Goal: Task Accomplishment & Management: Use online tool/utility

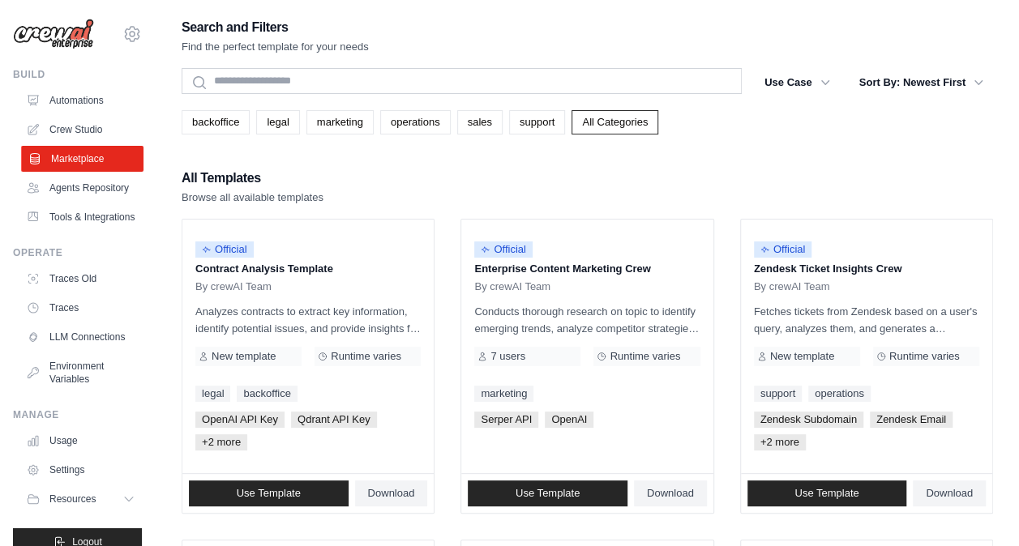
click at [68, 162] on link "Marketplace" at bounding box center [82, 159] width 122 height 26
click at [830, 79] on icon "button" at bounding box center [825, 82] width 16 height 16
click at [825, 79] on icon "button" at bounding box center [825, 82] width 16 height 16
click at [447, 177] on div "All Templates Browse all available templates" at bounding box center [587, 186] width 811 height 39
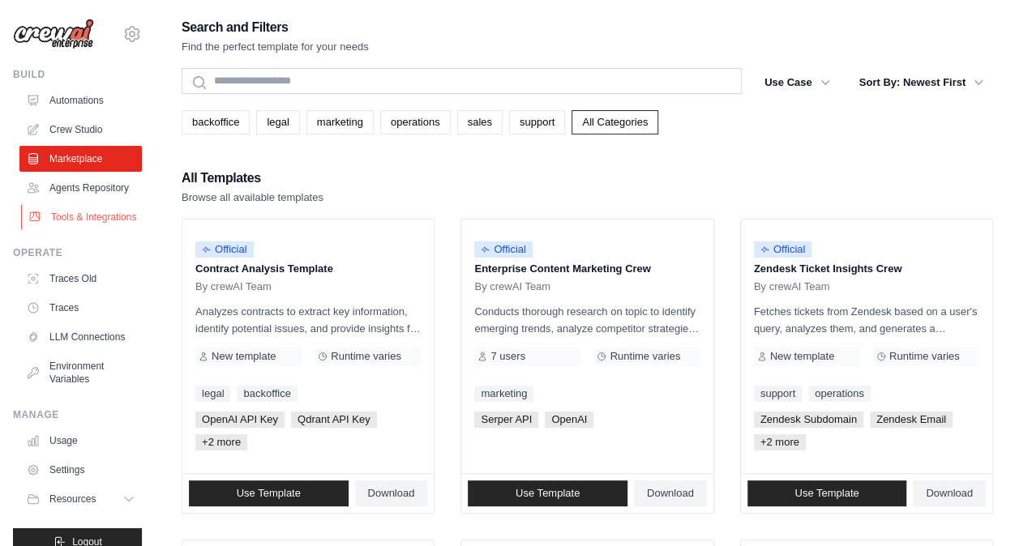
click at [73, 230] on link "Tools & Integrations" at bounding box center [82, 217] width 122 height 26
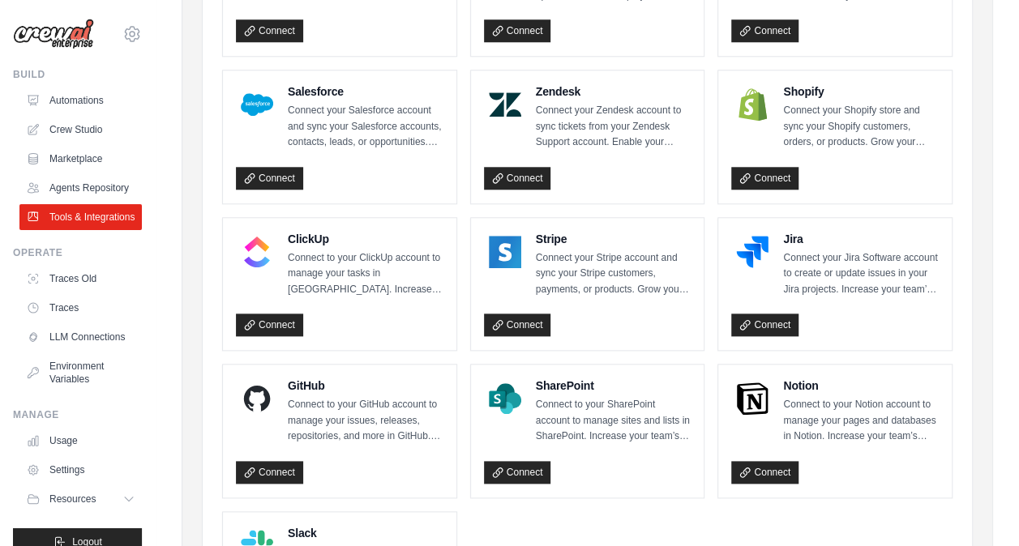
scroll to position [662, 0]
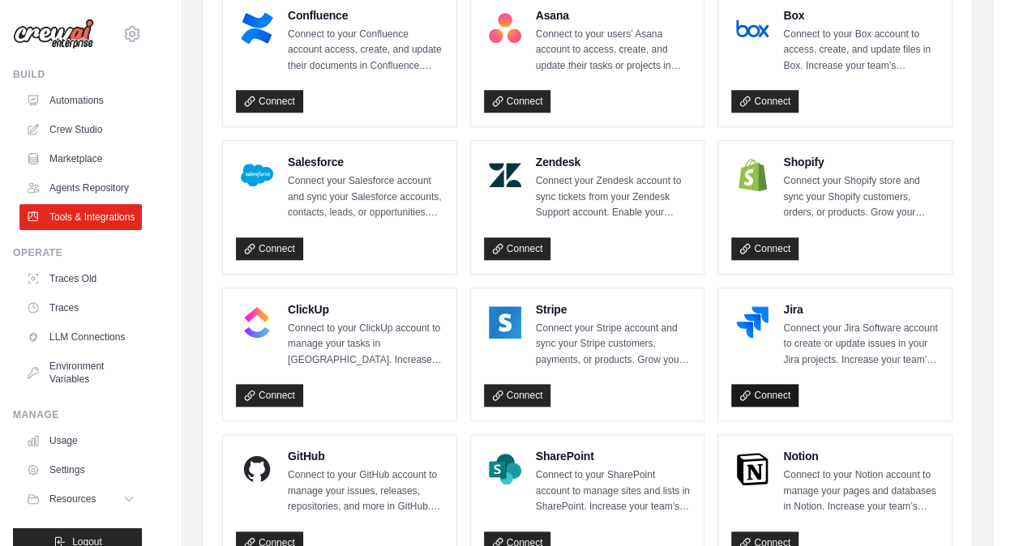
click at [753, 390] on link "Connect" at bounding box center [764, 395] width 67 height 23
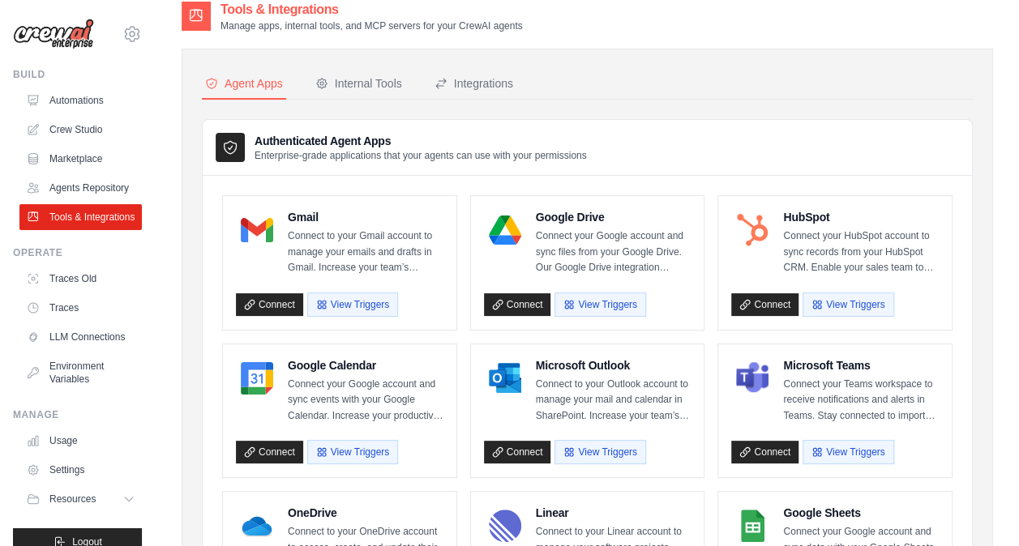
scroll to position [14, 0]
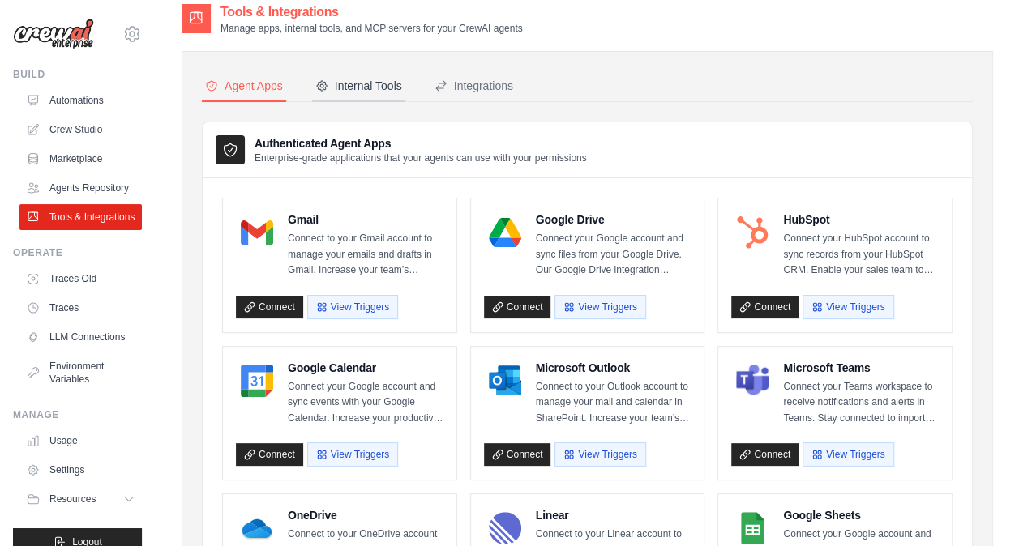
click at [366, 88] on div "Internal Tools" at bounding box center [358, 86] width 87 height 16
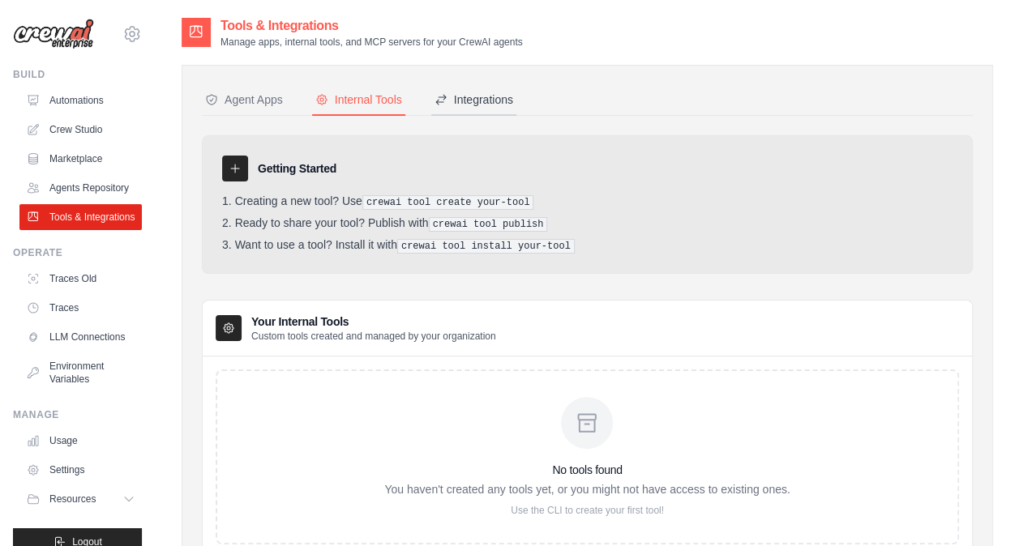
click at [472, 100] on div "Integrations" at bounding box center [473, 100] width 79 height 16
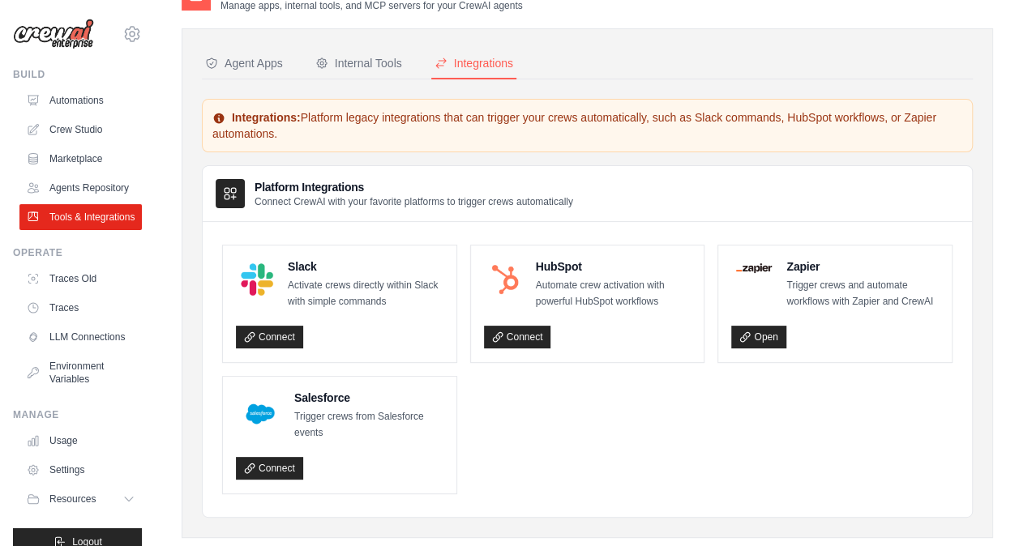
scroll to position [66, 0]
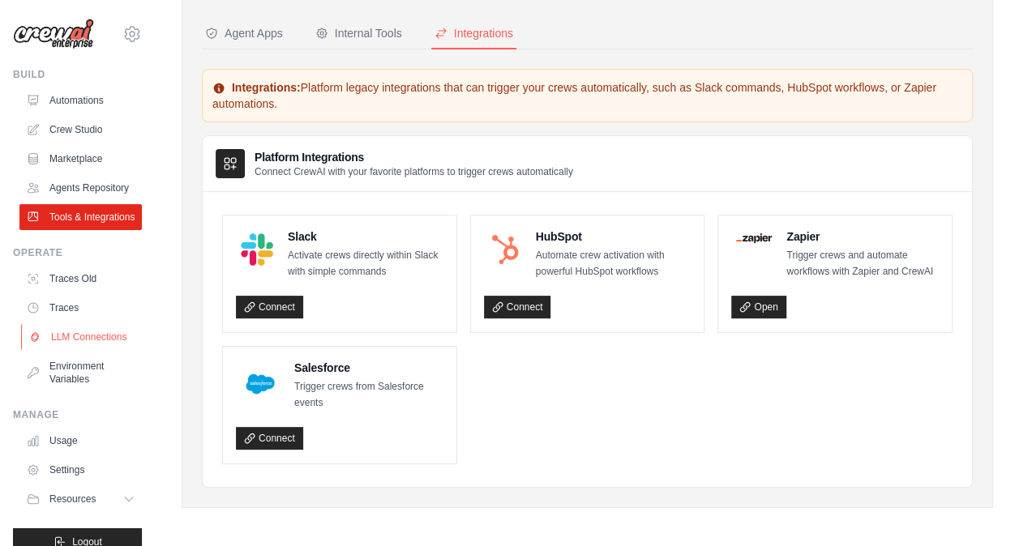
click at [63, 350] on link "LLM Connections" at bounding box center [82, 337] width 122 height 26
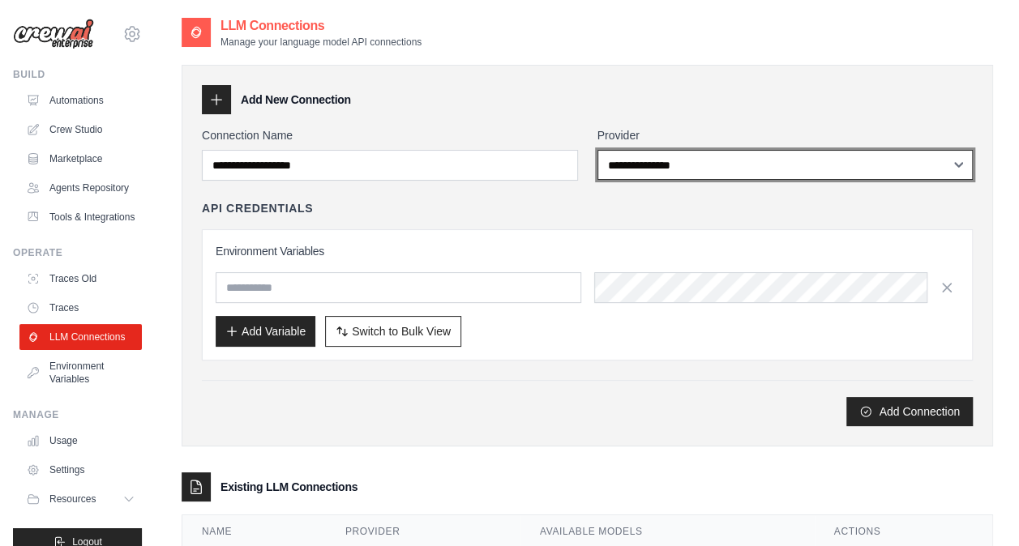
click at [786, 167] on select "**********" at bounding box center [785, 165] width 376 height 30
select select "*********"
click at [597, 150] on select "**********" at bounding box center [785, 165] width 376 height 30
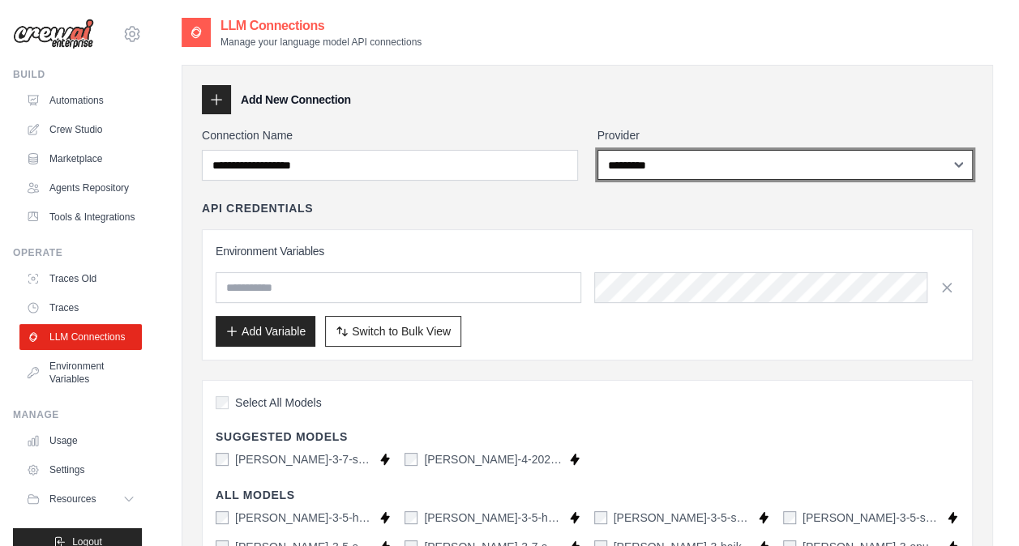
scroll to position [81, 0]
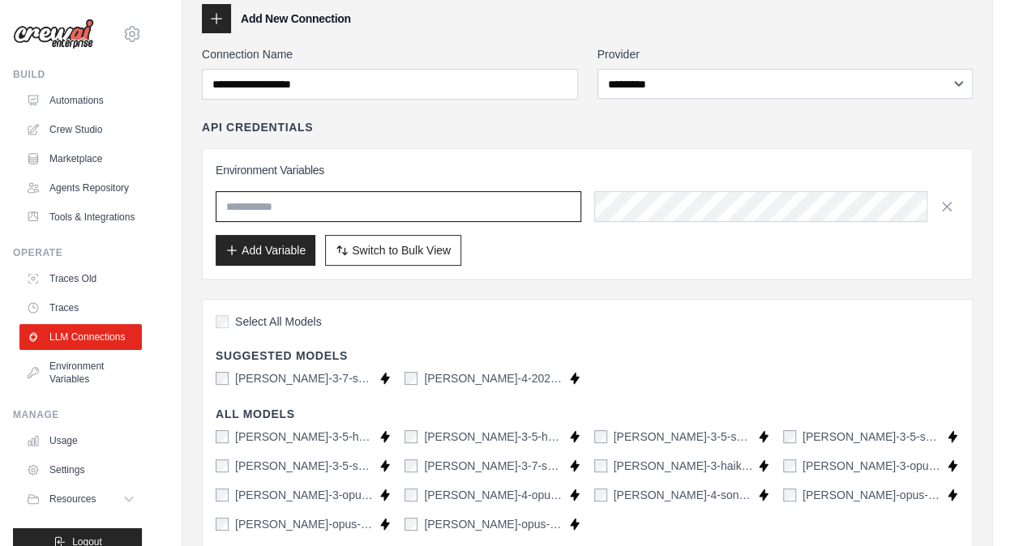
click at [515, 192] on input "text" at bounding box center [399, 206] width 366 height 31
click at [752, 307] on div "Select All Models Suggested Models claude-3-7-sonnet-latest Supports Crew Studi…" at bounding box center [587, 464] width 771 height 330
click at [908, 336] on div "Select All Models Suggested Models claude-3-7-sonnet-latest Supports Crew Studi…" at bounding box center [587, 464] width 771 height 330
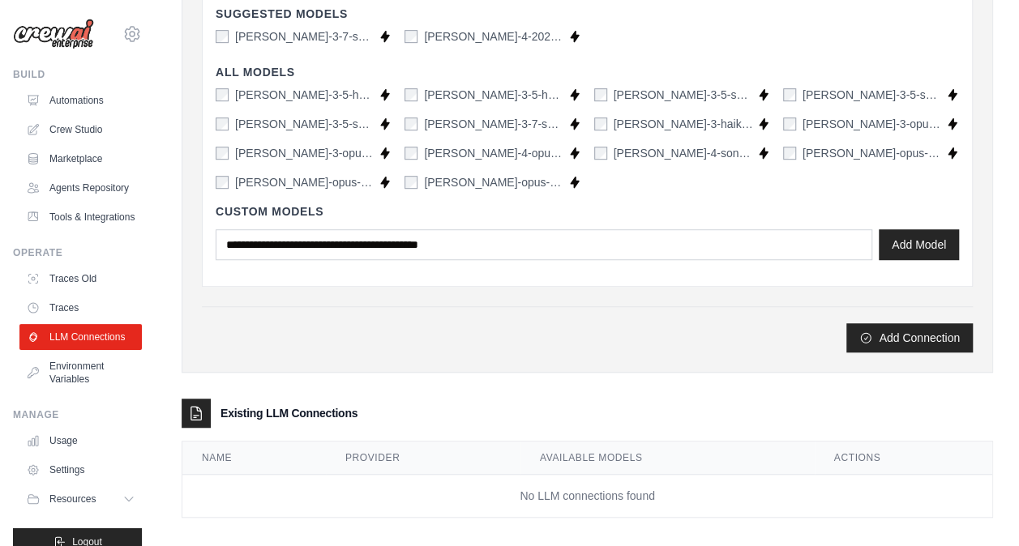
scroll to position [432, 0]
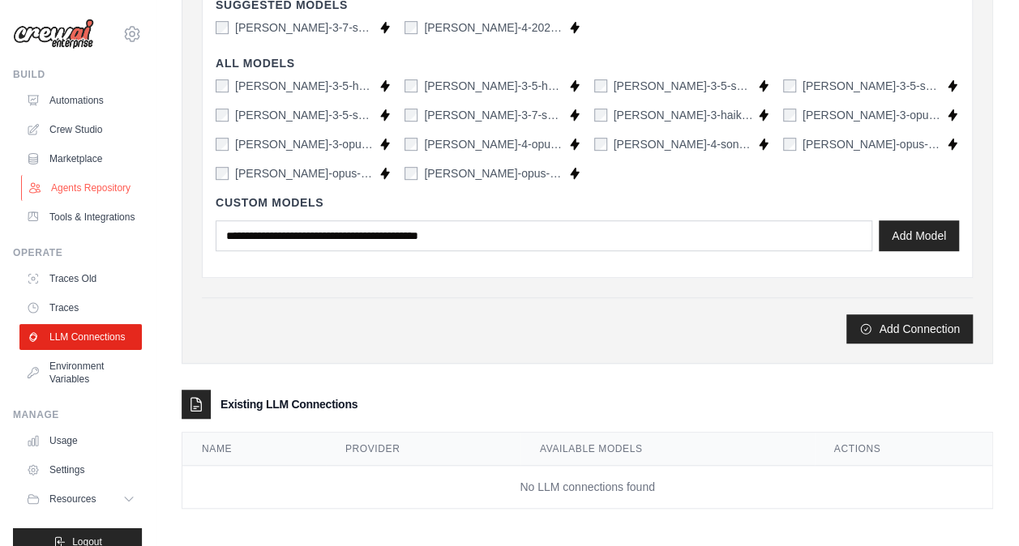
click at [63, 194] on link "Agents Repository" at bounding box center [82, 188] width 122 height 26
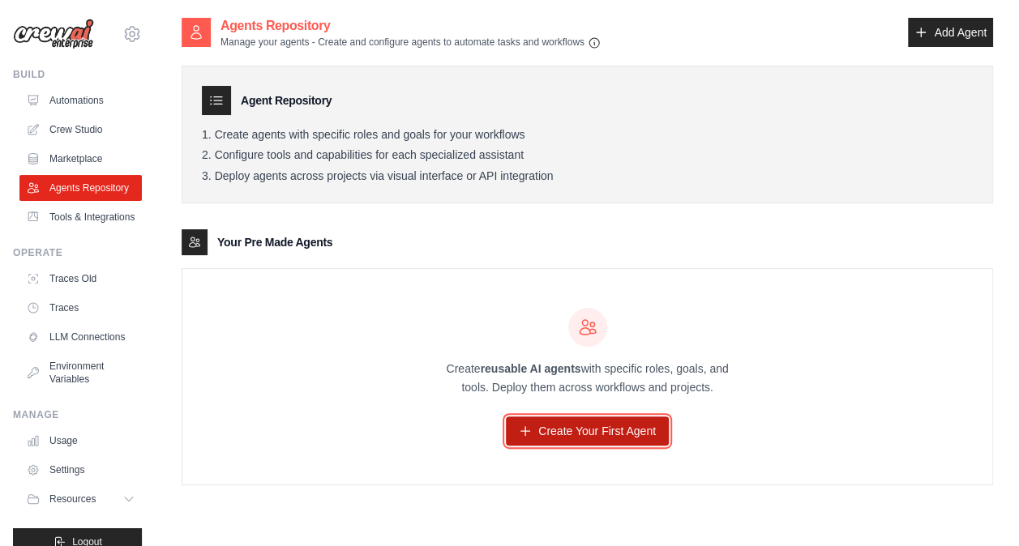
click at [651, 436] on link "Create Your First Agent" at bounding box center [587, 431] width 163 height 29
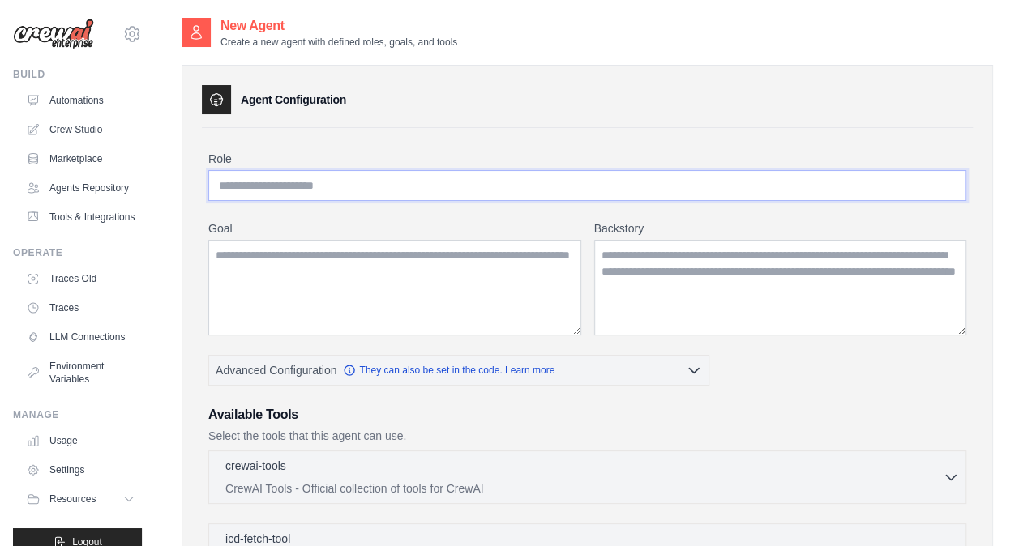
click at [283, 189] on input "Role" at bounding box center [587, 185] width 758 height 31
click at [335, 272] on textarea "Goal" at bounding box center [394, 288] width 373 height 96
click at [768, 289] on textarea "Backstory" at bounding box center [780, 288] width 373 height 96
click at [220, 100] on icon at bounding box center [216, 100] width 16 height 16
click at [79, 230] on link "Tools & Integrations" at bounding box center [82, 217] width 122 height 26
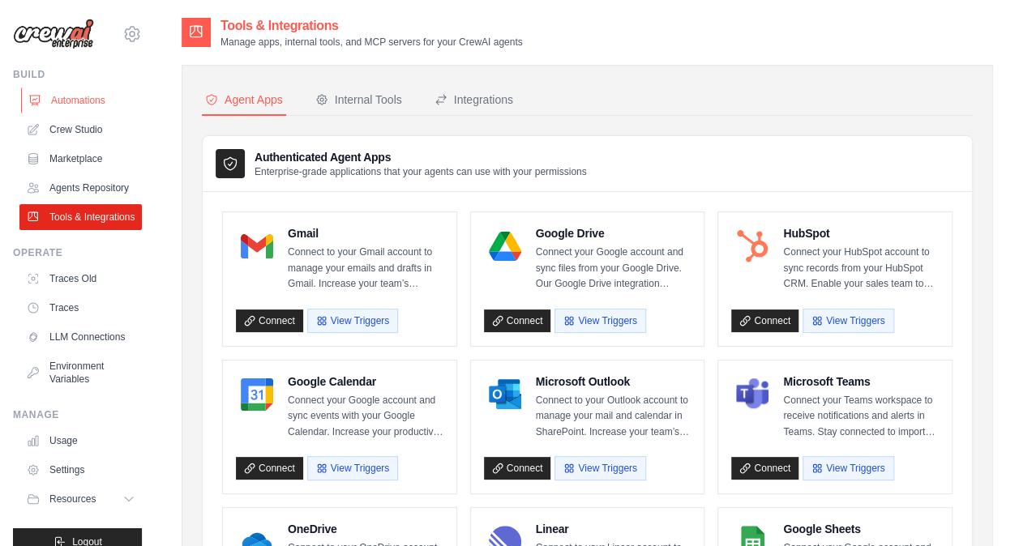
click at [70, 103] on link "Automations" at bounding box center [82, 101] width 122 height 26
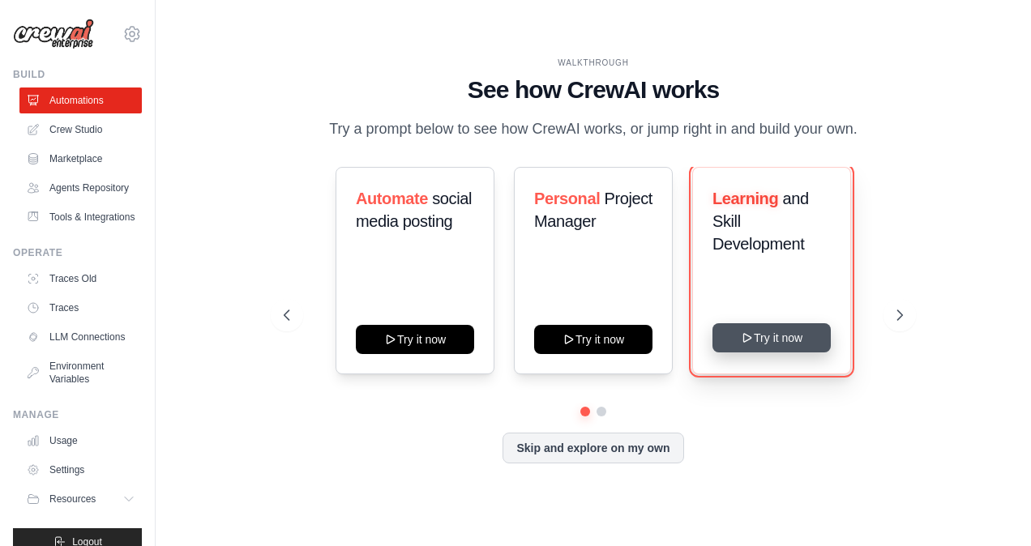
click at [806, 340] on button "Try it now" at bounding box center [771, 337] width 118 height 29
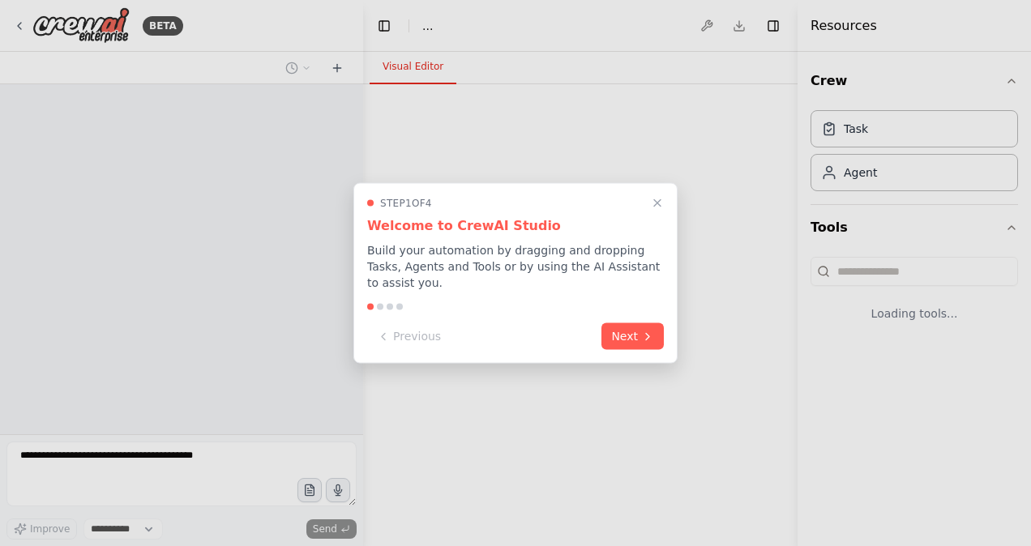
select select "****"
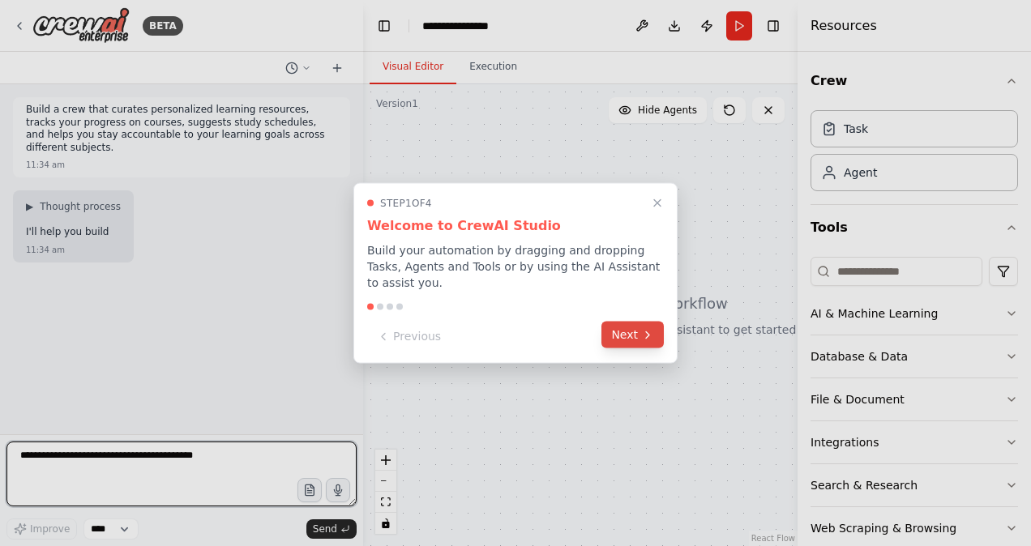
click at [639, 327] on button "Next" at bounding box center [632, 335] width 62 height 27
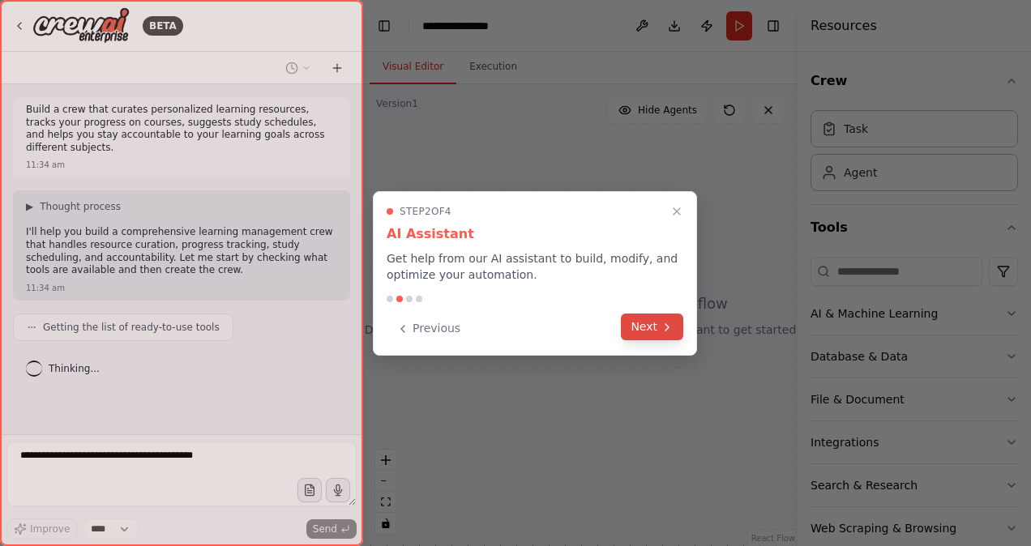
click at [663, 327] on icon at bounding box center [666, 327] width 13 height 13
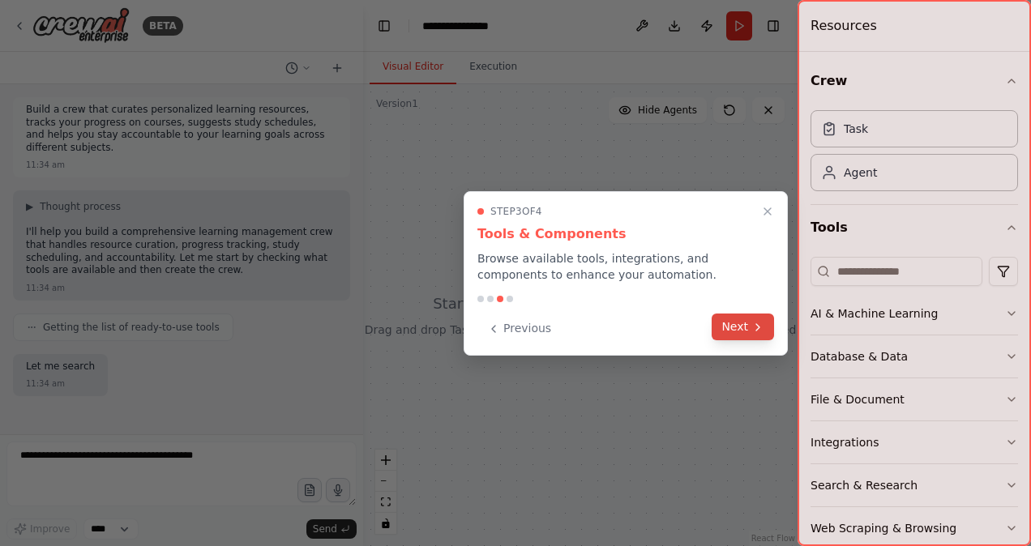
click at [748, 327] on button "Next" at bounding box center [743, 327] width 62 height 27
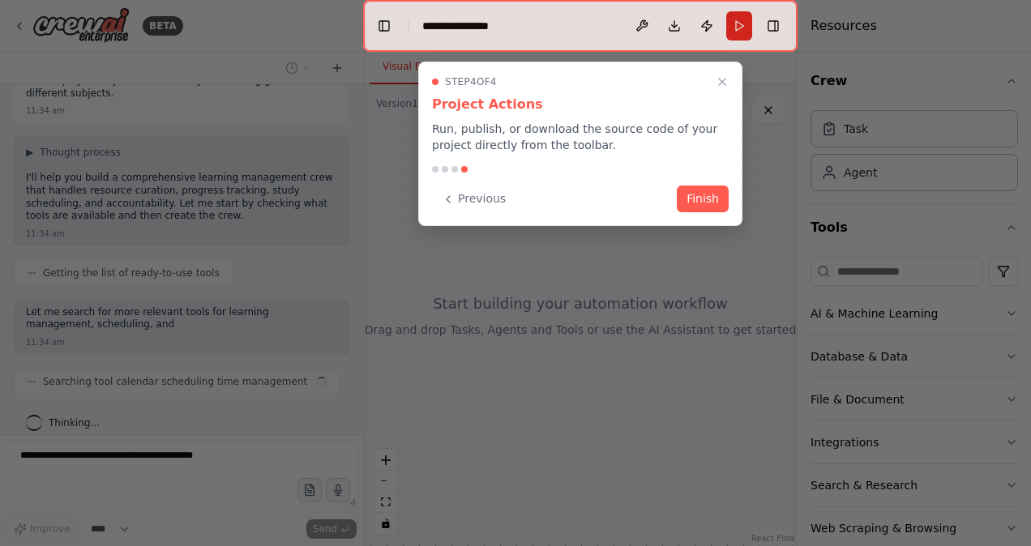
scroll to position [54, 0]
click at [713, 203] on button "Finish" at bounding box center [703, 197] width 52 height 27
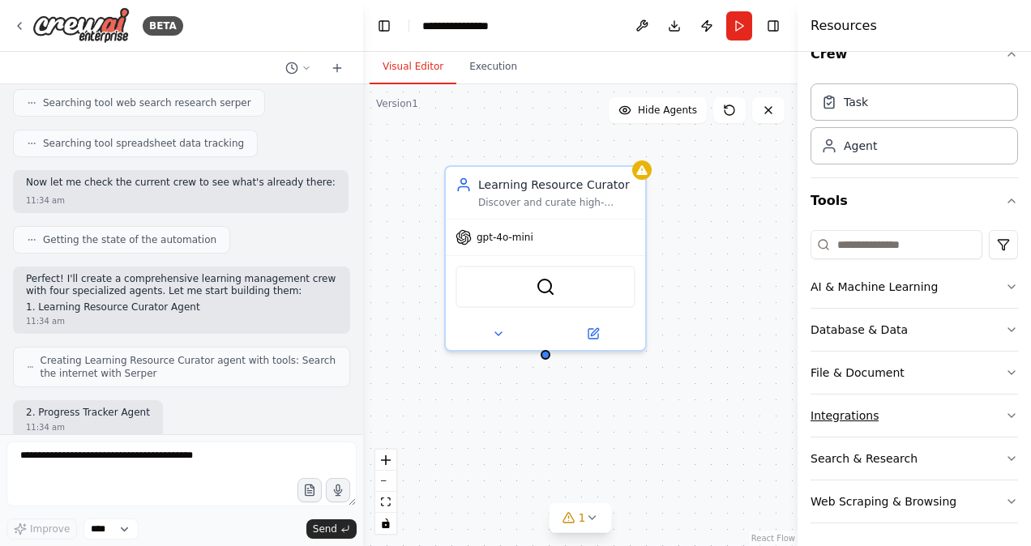
scroll to position [455, 0]
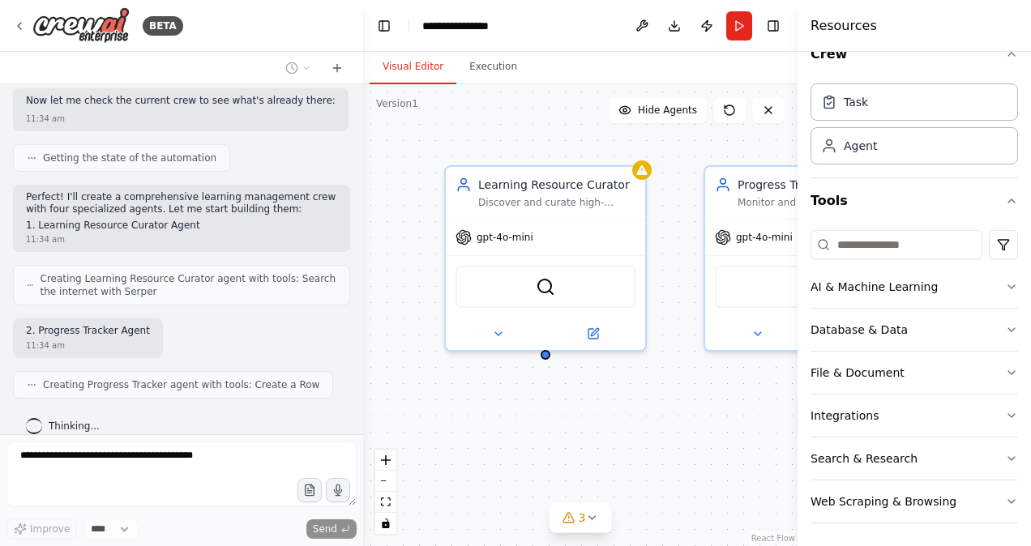
click at [94, 325] on h2 "2. Progress Tracker Agent" at bounding box center [88, 331] width 124 height 13
drag, startPoint x: 94, startPoint y: 319, endPoint x: 118, endPoint y: 324, distance: 24.8
click at [118, 324] on div "2. Progress Tracker Agent 11:34 am" at bounding box center [88, 338] width 150 height 40
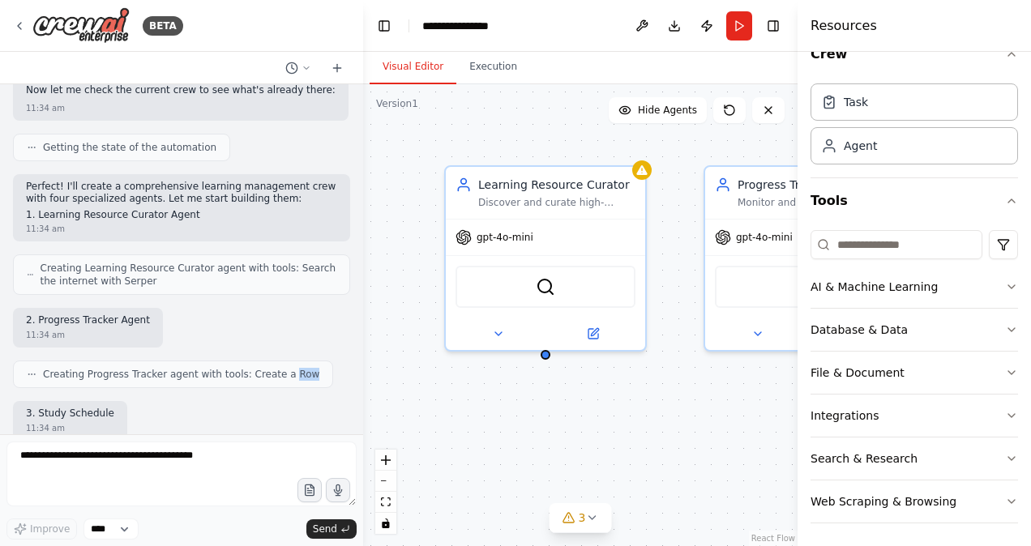
drag, startPoint x: 118, startPoint y: 324, endPoint x: 269, endPoint y: 336, distance: 151.2
click at [269, 336] on div "Build a crew that curates personalized learning resources, tracks your progress…" at bounding box center [181, 259] width 363 height 350
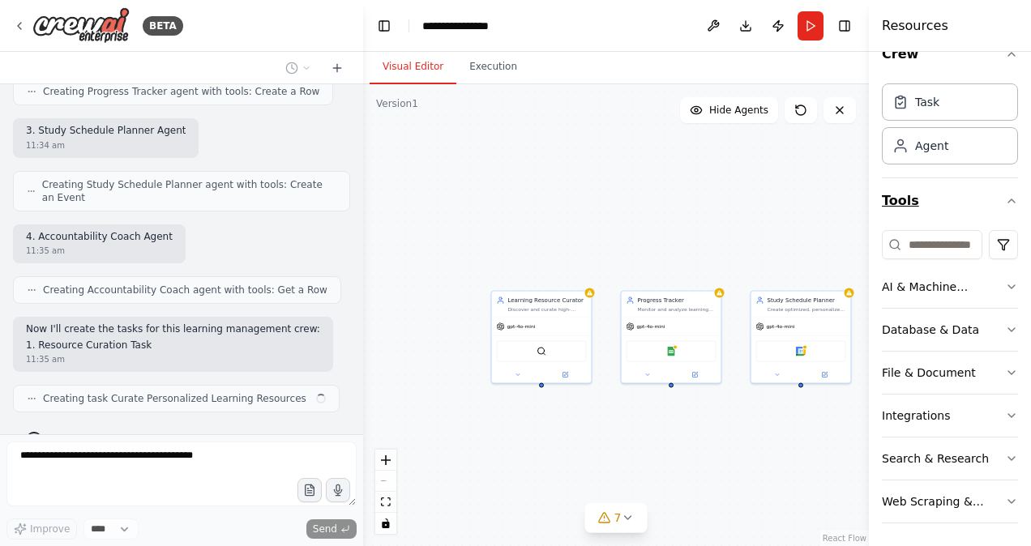
scroll to position [762, 0]
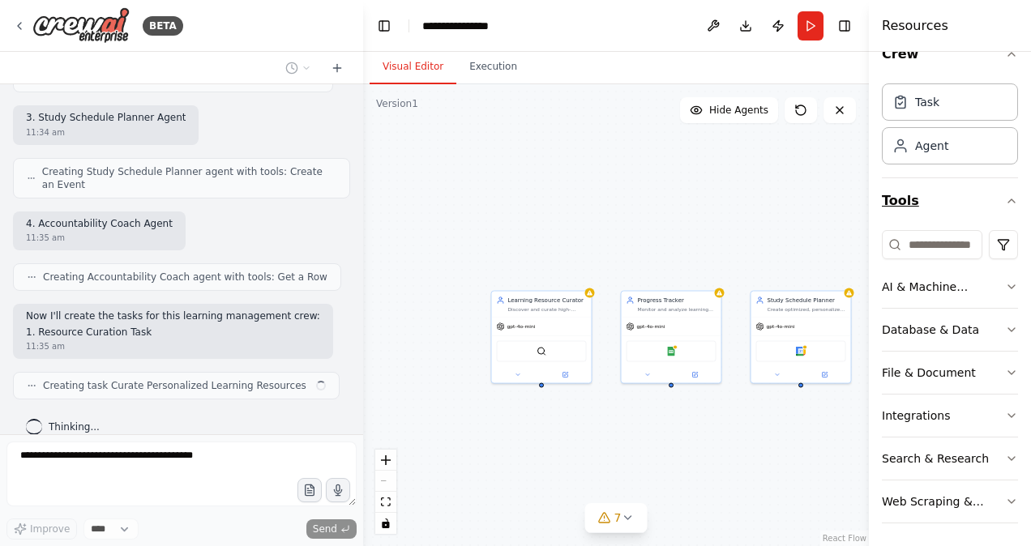
drag, startPoint x: 802, startPoint y: 203, endPoint x: 921, endPoint y: 210, distance: 119.3
click at [921, 210] on div "Resources Crew Task Agent Tools AI & Machine Learning Database & Data File & Do…" at bounding box center [950, 273] width 162 height 546
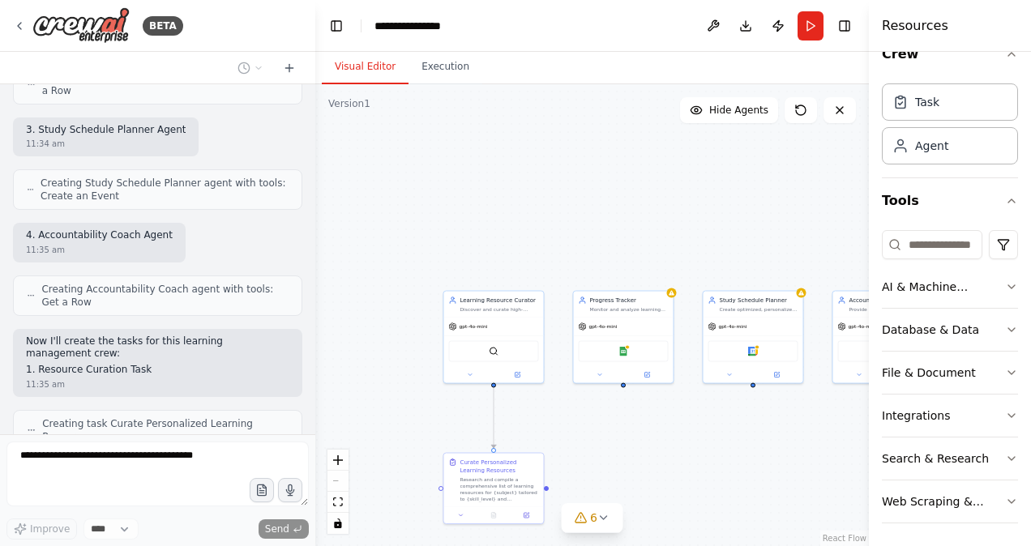
scroll to position [839, 0]
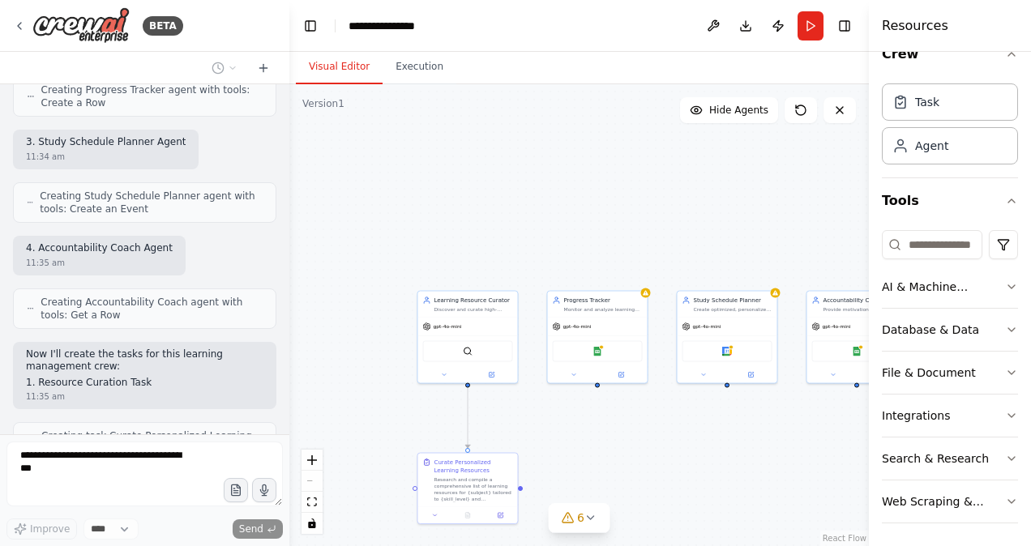
drag, startPoint x: 357, startPoint y: 253, endPoint x: 289, endPoint y: 253, distance: 68.1
click at [289, 253] on div "BETA Build a crew that curates personalized learning resources, tracks your pro…" at bounding box center [515, 273] width 1031 height 546
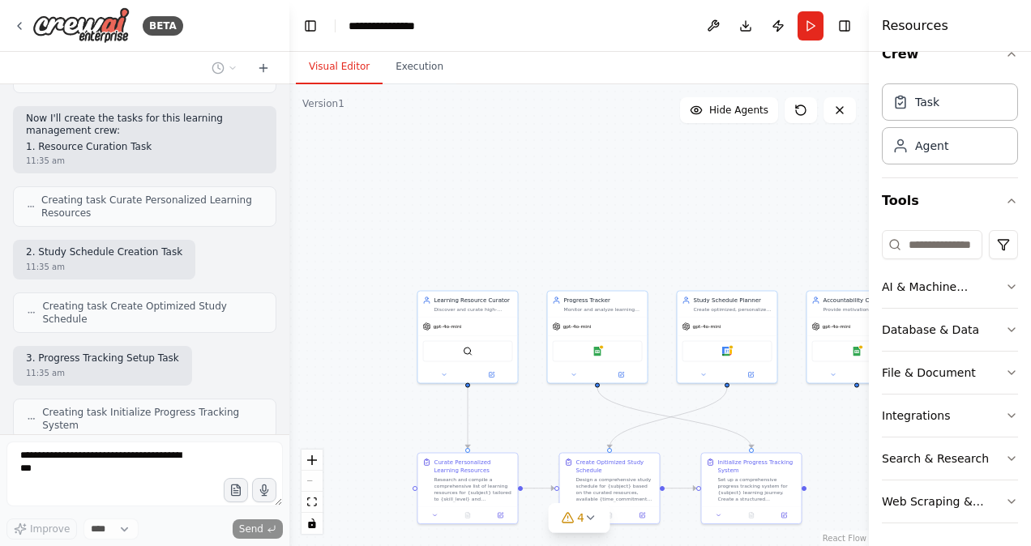
scroll to position [1062, 0]
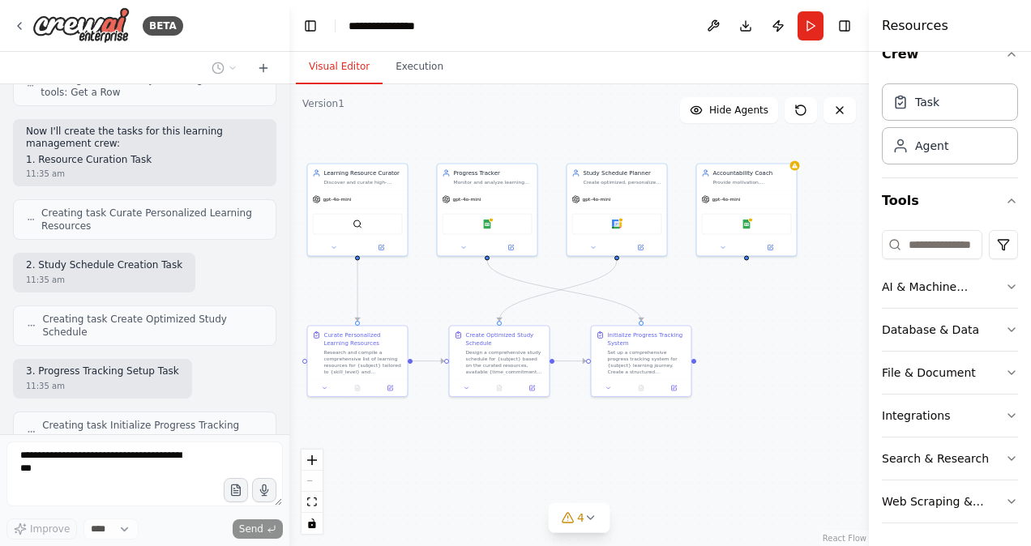
drag, startPoint x: 739, startPoint y: 238, endPoint x: 629, endPoint y: 111, distance: 168.3
click at [629, 111] on div ".deletable-edge-delete-btn { width: 20px; height: 20px; border: 0px solid #ffff…" at bounding box center [578, 315] width 579 height 462
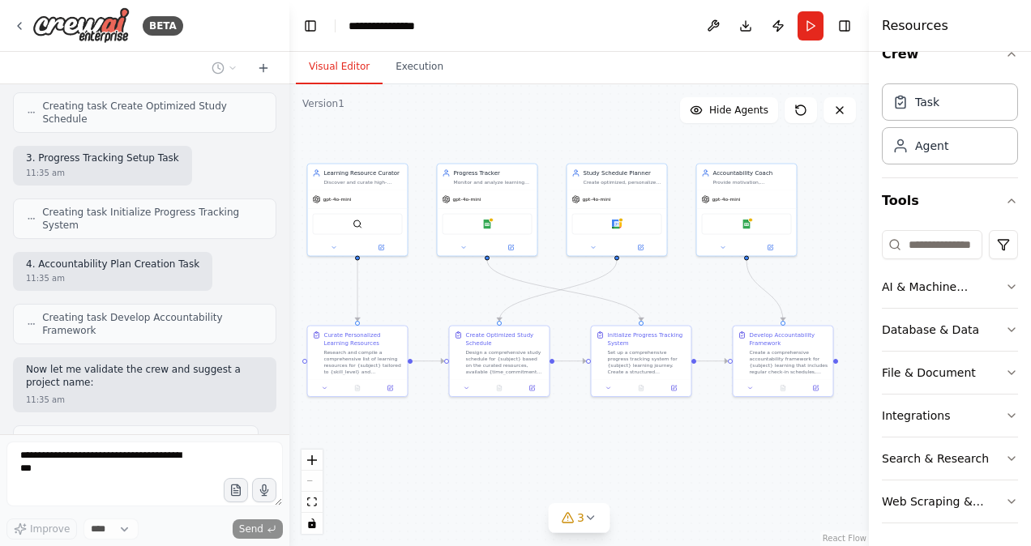
scroll to position [1327, 0]
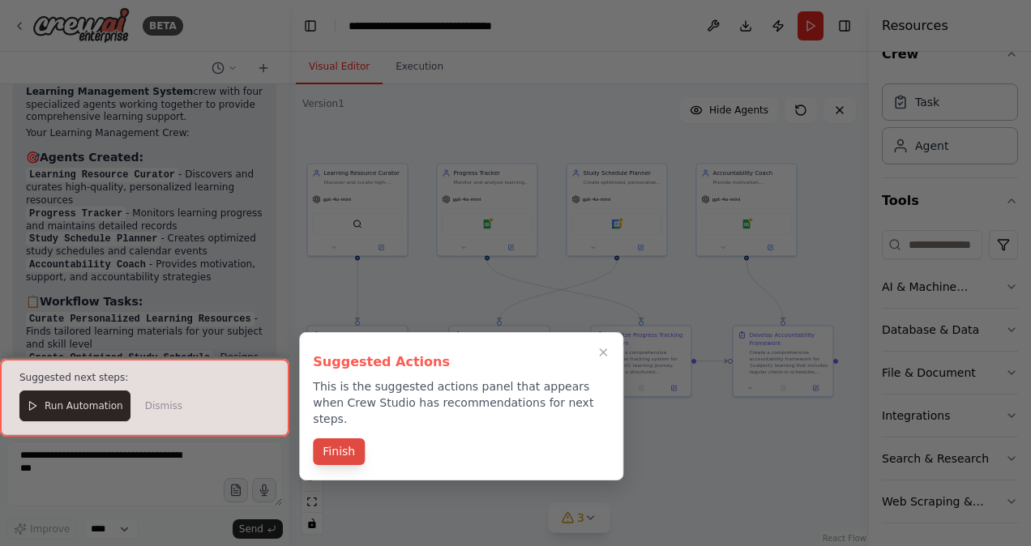
click at [331, 438] on button "Finish" at bounding box center [339, 451] width 52 height 27
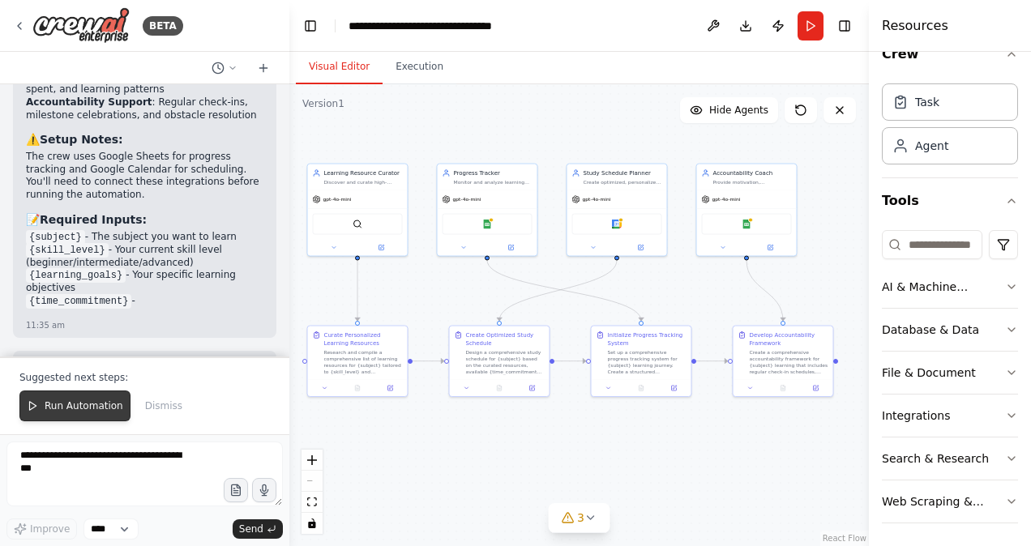
scroll to position [2203, 0]
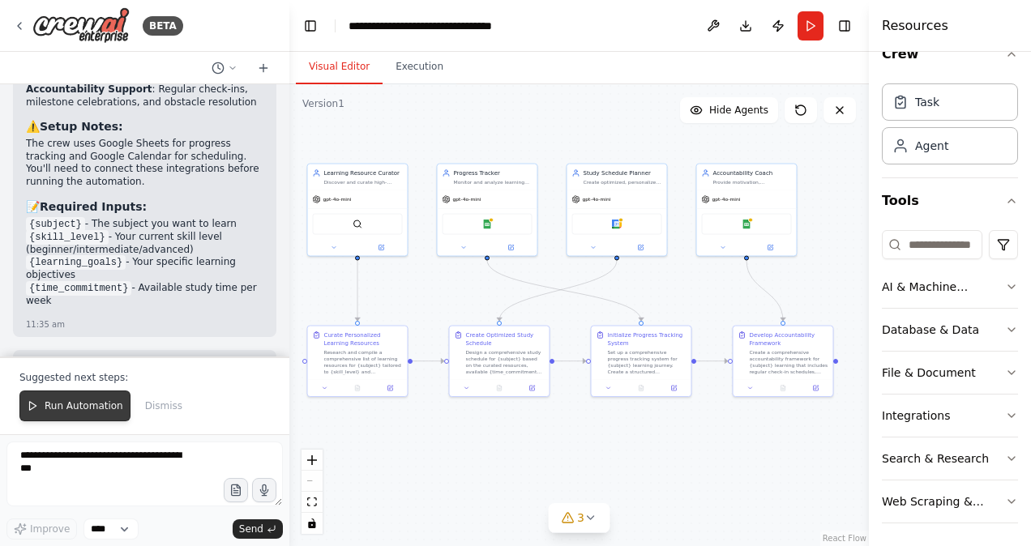
click at [36, 412] on icon at bounding box center [32, 405] width 11 height 11
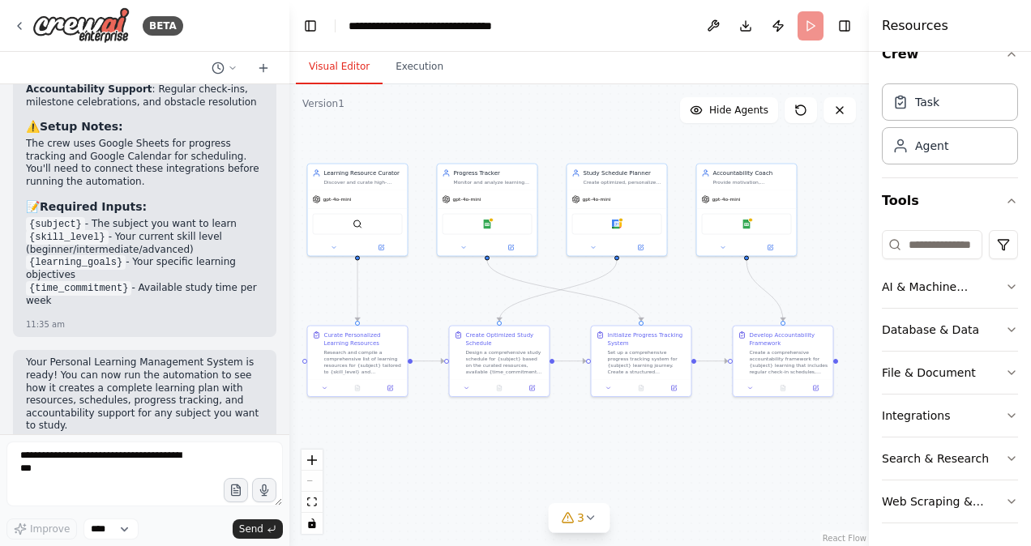
scroll to position [2125, 0]
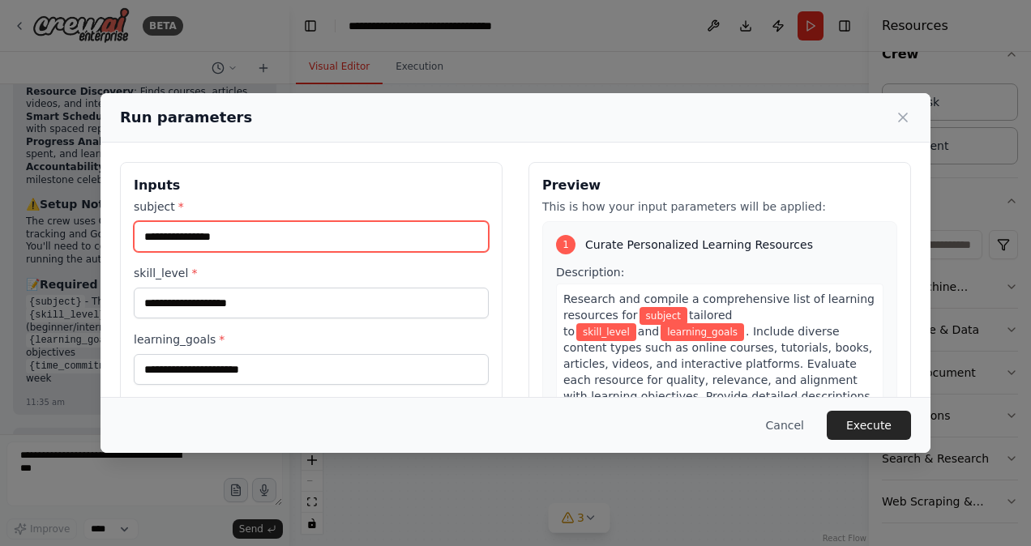
click at [257, 233] on input "subject *" at bounding box center [311, 236] width 355 height 31
click at [277, 237] on input "subject *" at bounding box center [311, 236] width 355 height 31
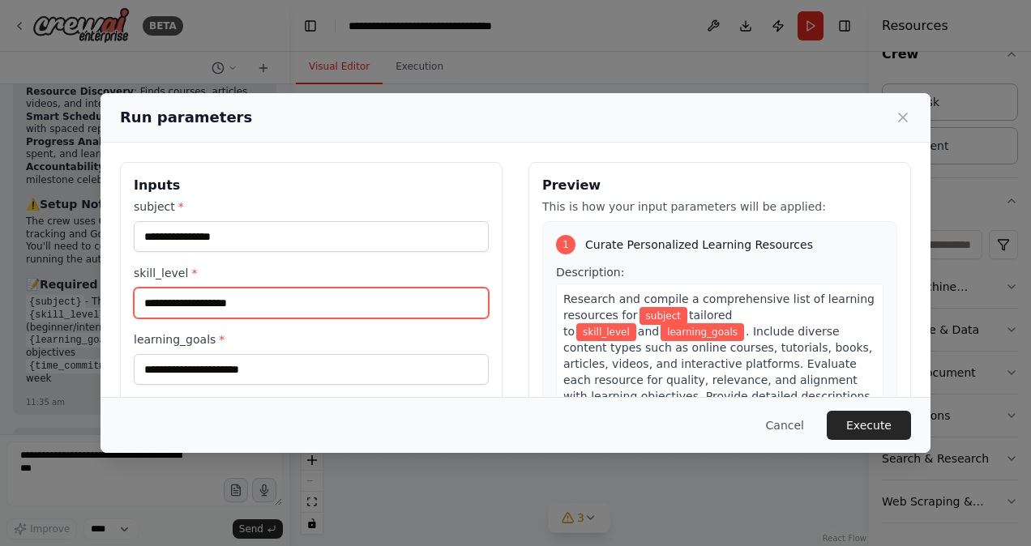
click at [256, 308] on input "skill_level *" at bounding box center [311, 303] width 355 height 31
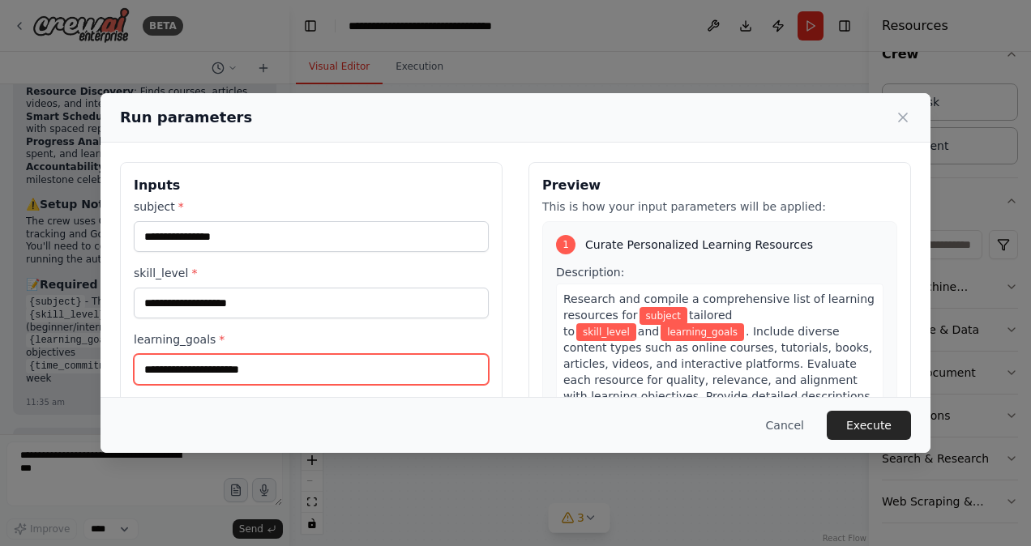
click at [266, 354] on input "learning_goals *" at bounding box center [311, 369] width 355 height 31
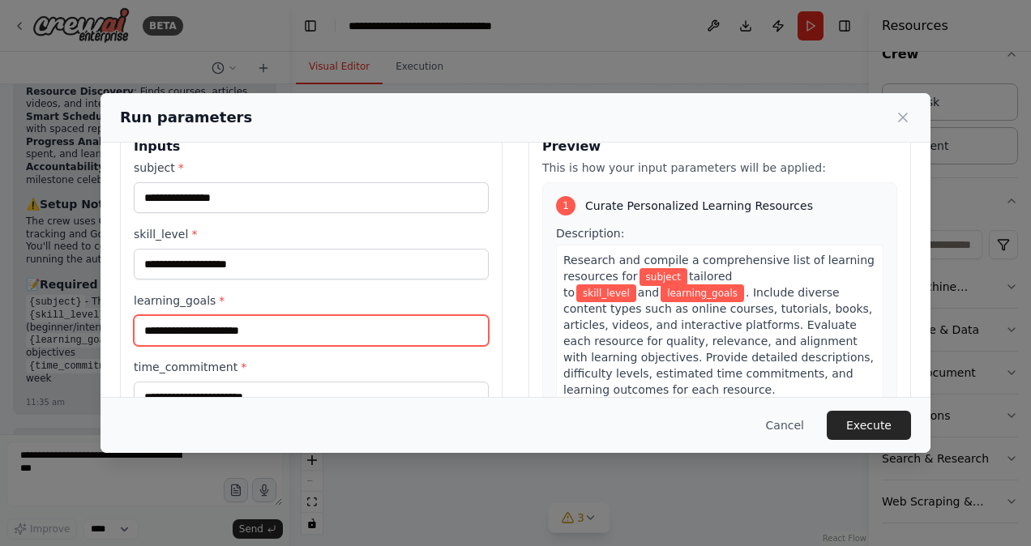
scroll to position [0, 0]
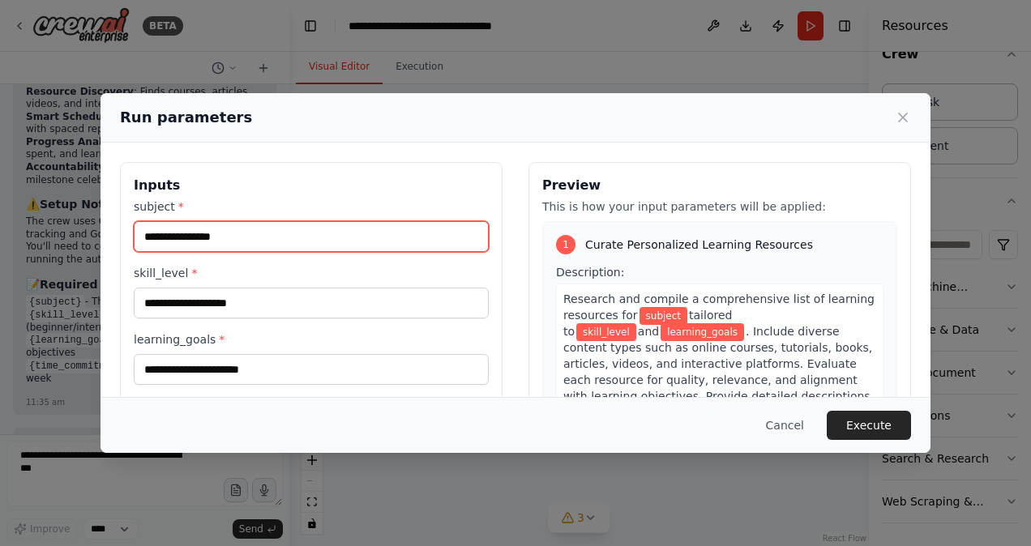
click at [323, 242] on input "subject *" at bounding box center [311, 236] width 355 height 31
type input "**********"
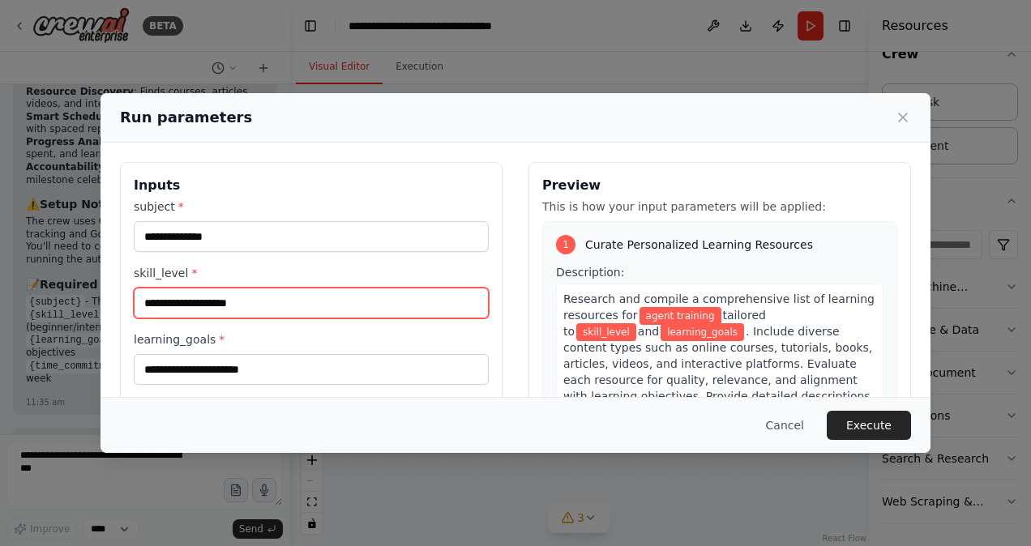
click at [295, 303] on input "skill_level *" at bounding box center [311, 303] width 355 height 31
type input "******"
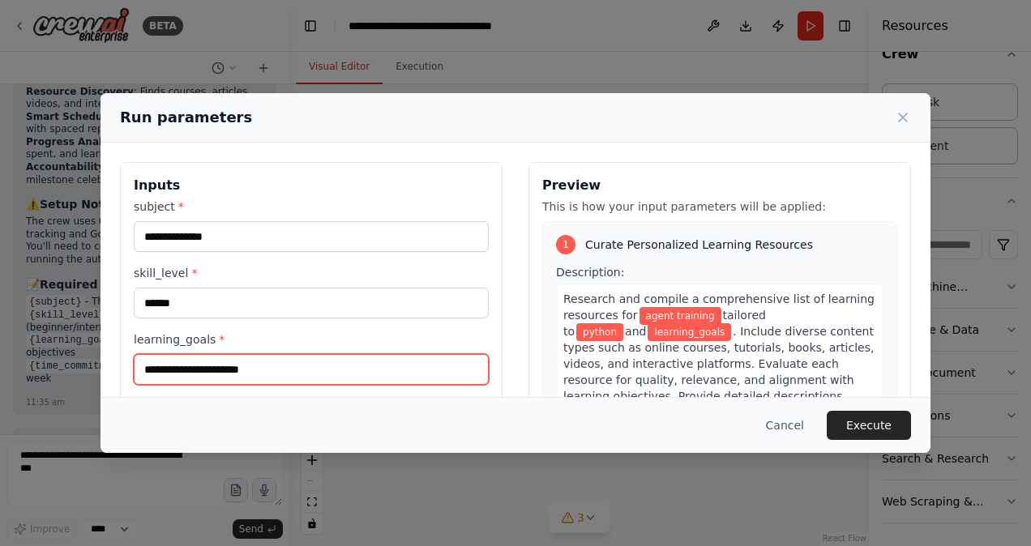
click at [290, 374] on input "learning_goals *" at bounding box center [311, 369] width 355 height 31
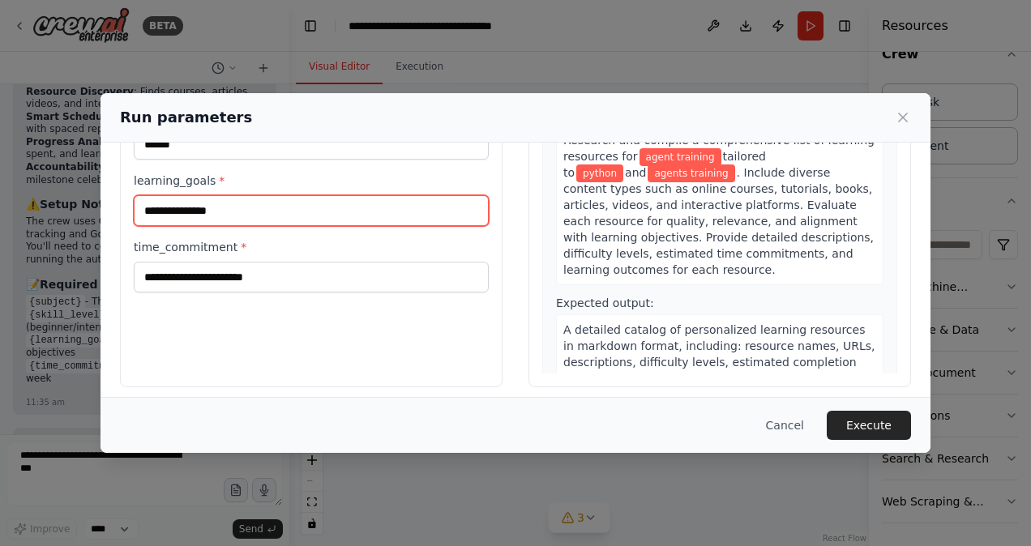
scroll to position [162, 0]
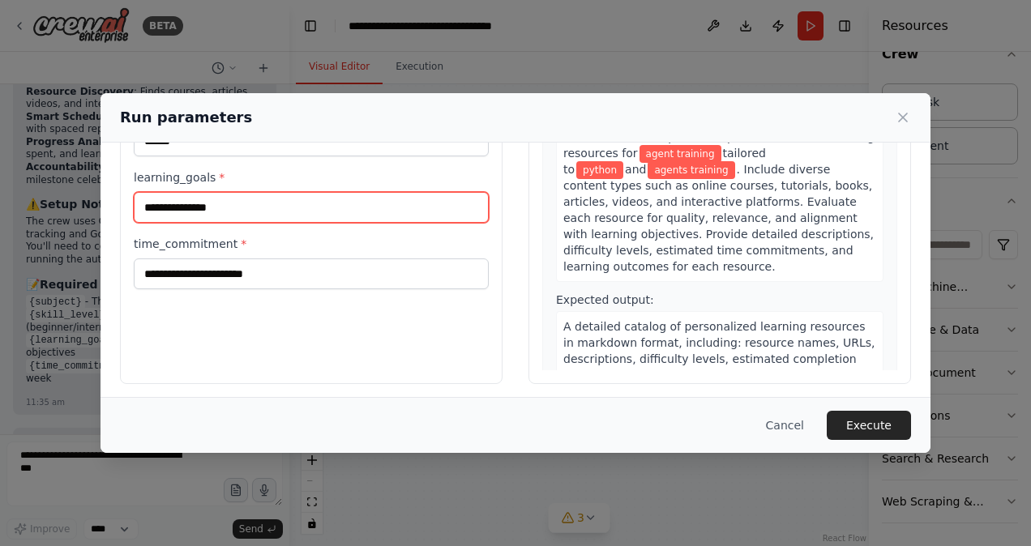
type input "**********"
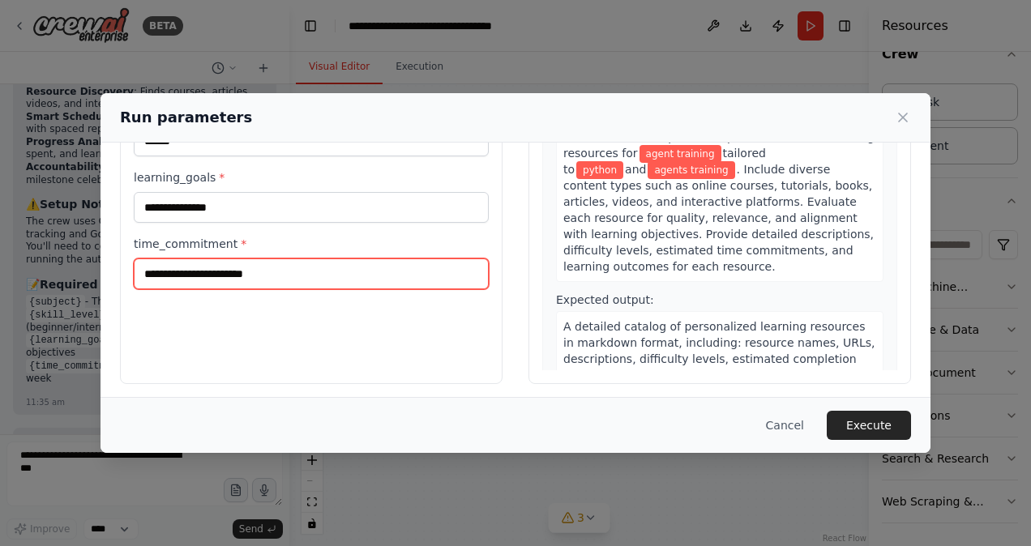
click at [272, 263] on input "time_commitment *" at bounding box center [311, 274] width 355 height 31
click at [274, 264] on input "time_commitment *" at bounding box center [311, 274] width 355 height 31
type input "*"
type input "*******"
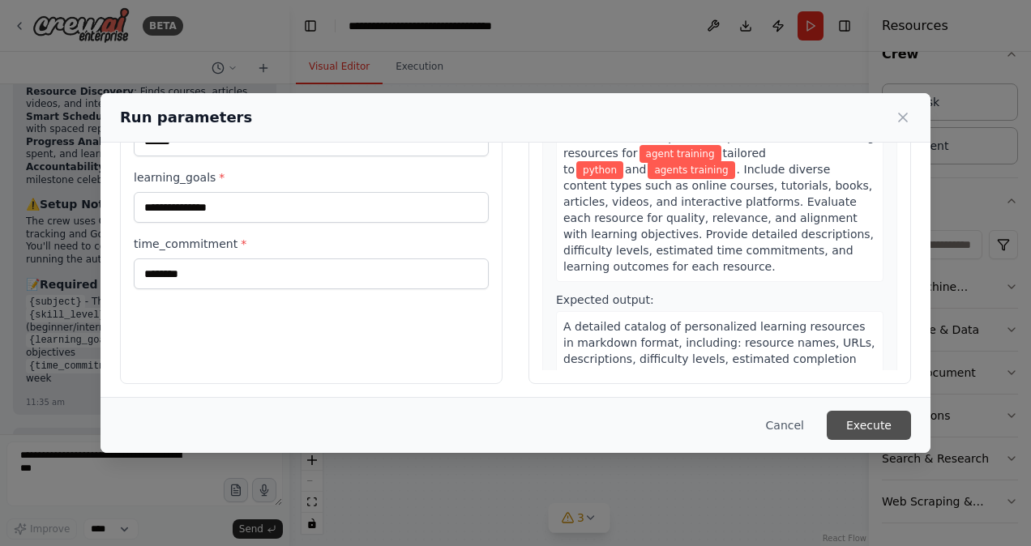
click at [881, 426] on button "Execute" at bounding box center [869, 425] width 84 height 29
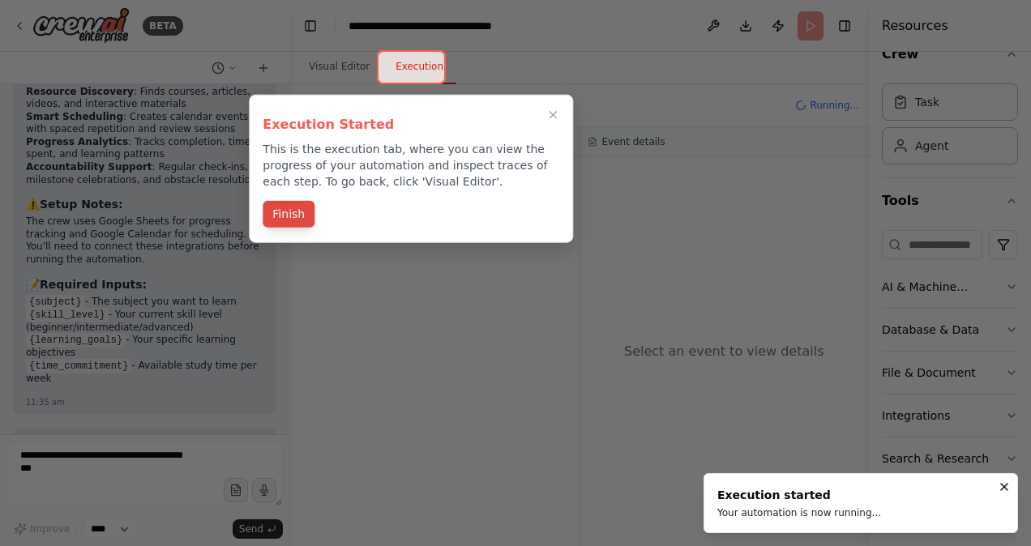
click at [291, 226] on button "Finish" at bounding box center [289, 214] width 52 height 27
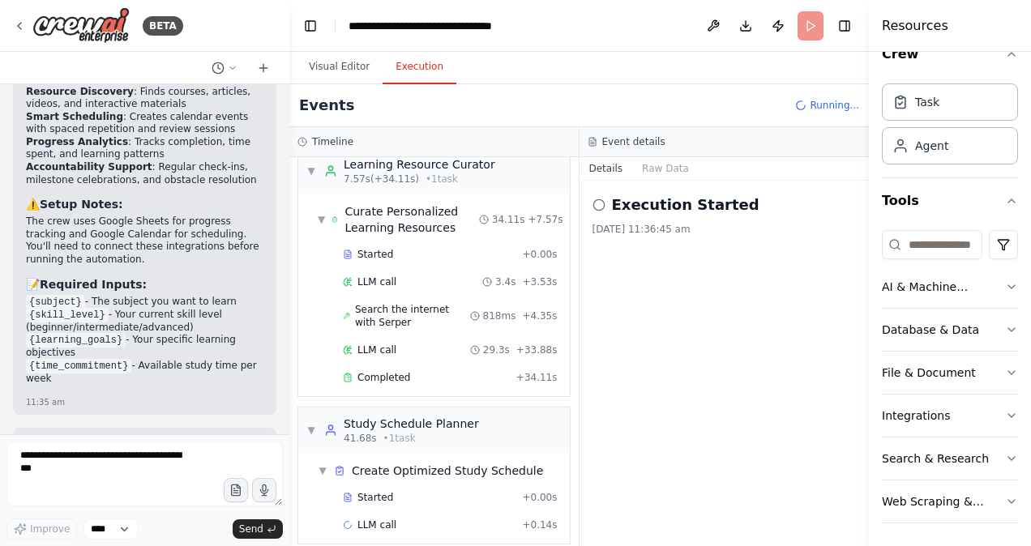
scroll to position [28, 0]
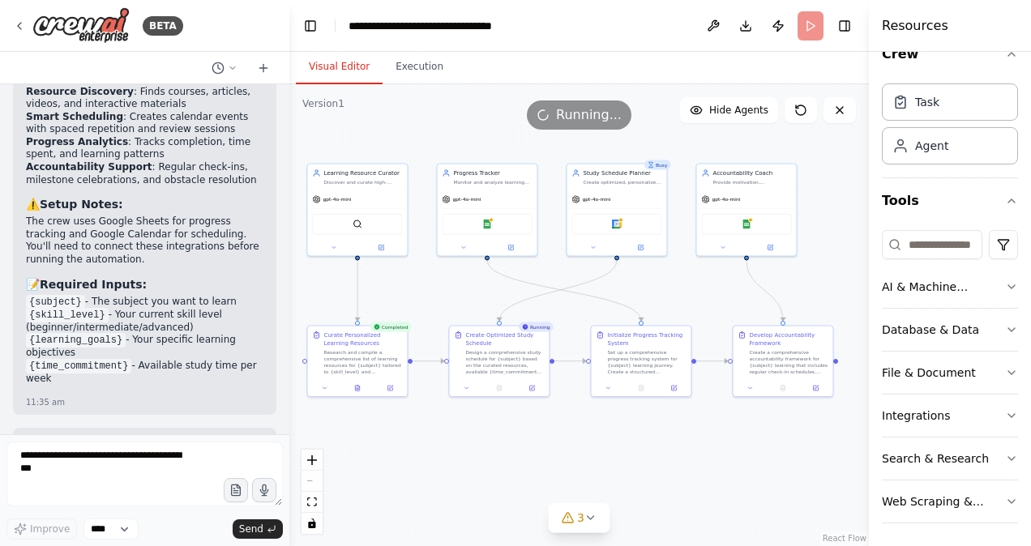
click at [327, 70] on button "Visual Editor" at bounding box center [339, 67] width 87 height 34
click at [424, 84] on div ".deletable-edge-delete-btn { width: 20px; height: 20px; border: 0px solid #ffff…" at bounding box center [578, 315] width 579 height 462
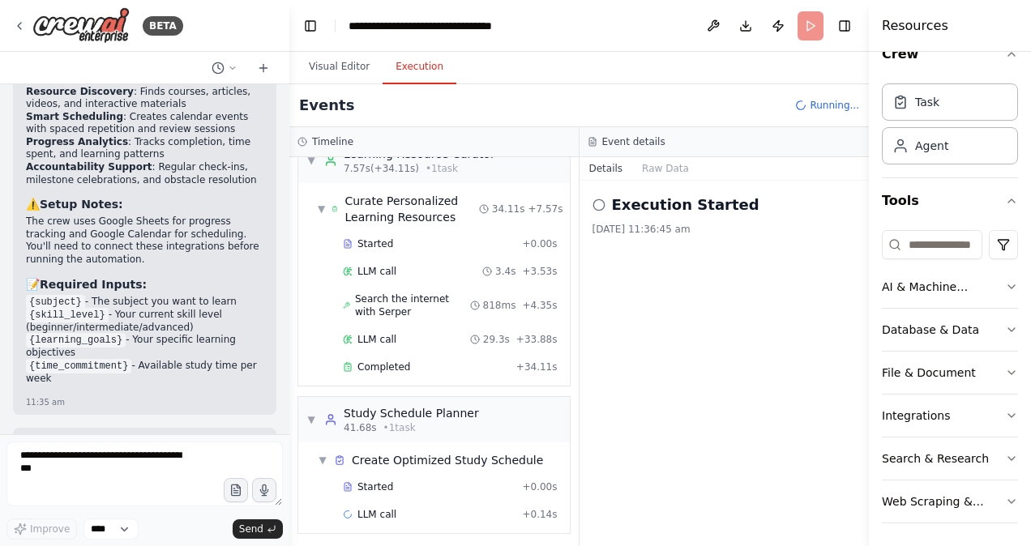
click at [417, 70] on button "Execution" at bounding box center [420, 67] width 74 height 34
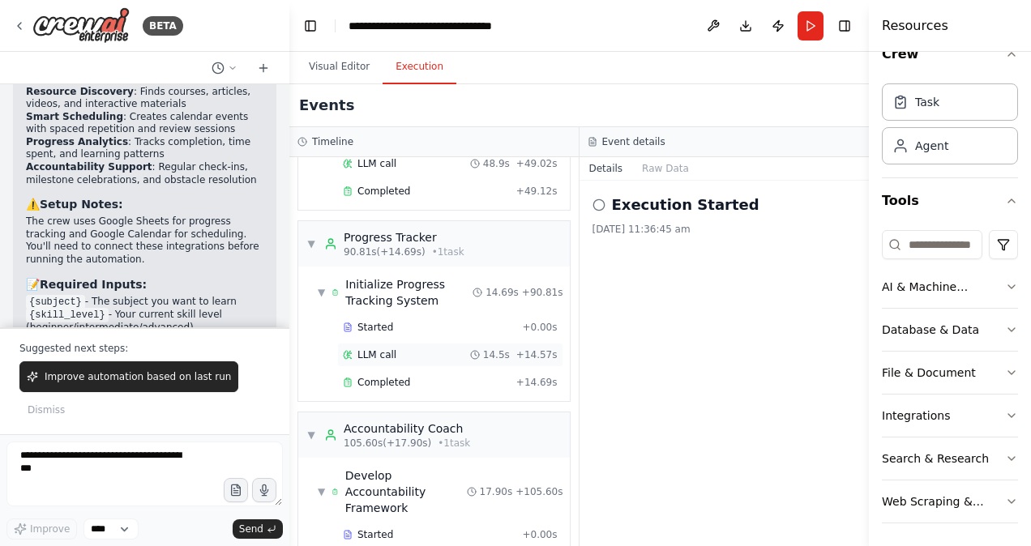
scroll to position [450, 0]
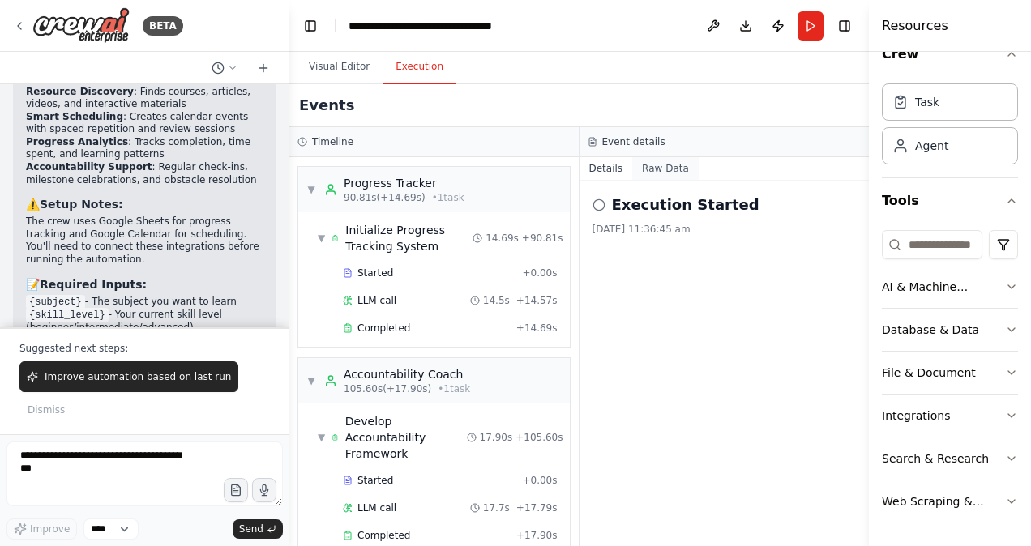
click at [669, 169] on button "Raw Data" at bounding box center [665, 168] width 66 height 23
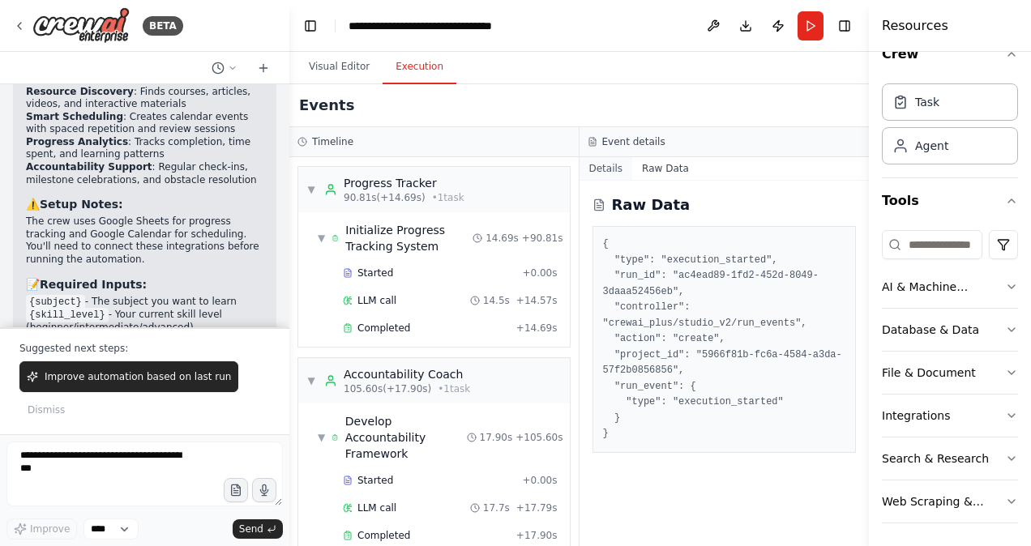
click at [605, 169] on button "Details" at bounding box center [605, 168] width 53 height 23
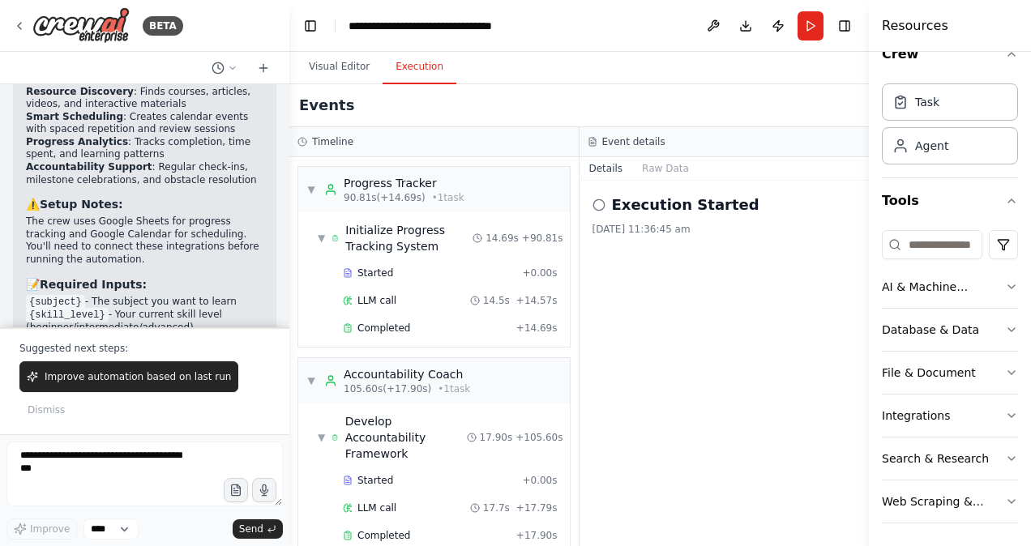
click at [327, 140] on h3 "Timeline" at bounding box center [332, 141] width 41 height 13
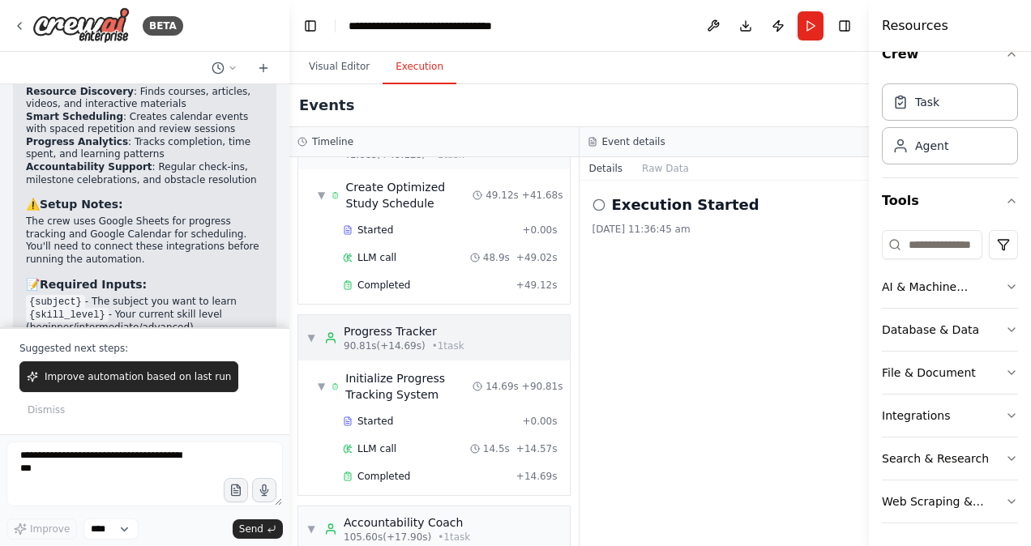
scroll to position [288, 0]
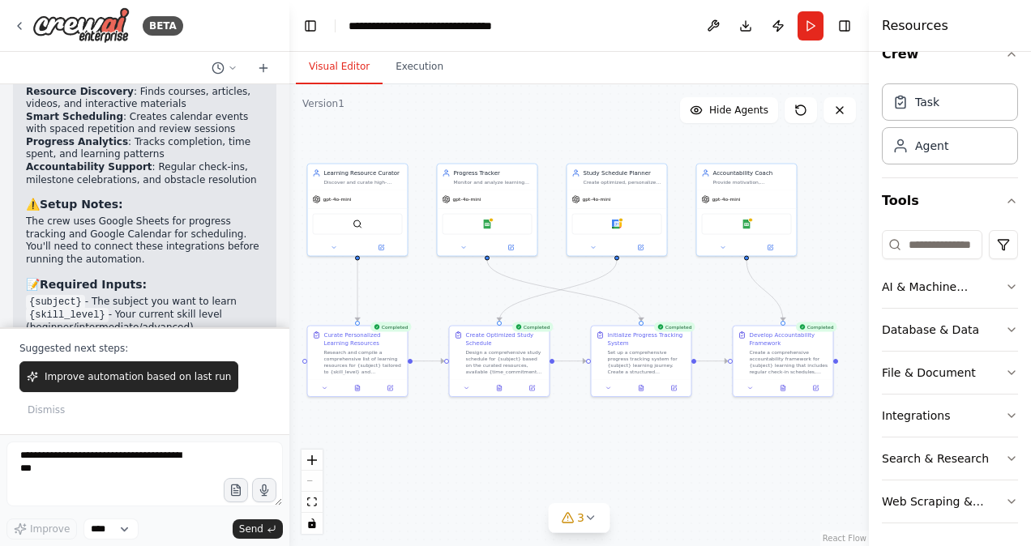
click at [326, 67] on button "Visual Editor" at bounding box center [339, 67] width 87 height 34
click at [1005, 324] on icon "button" at bounding box center [1011, 329] width 13 height 13
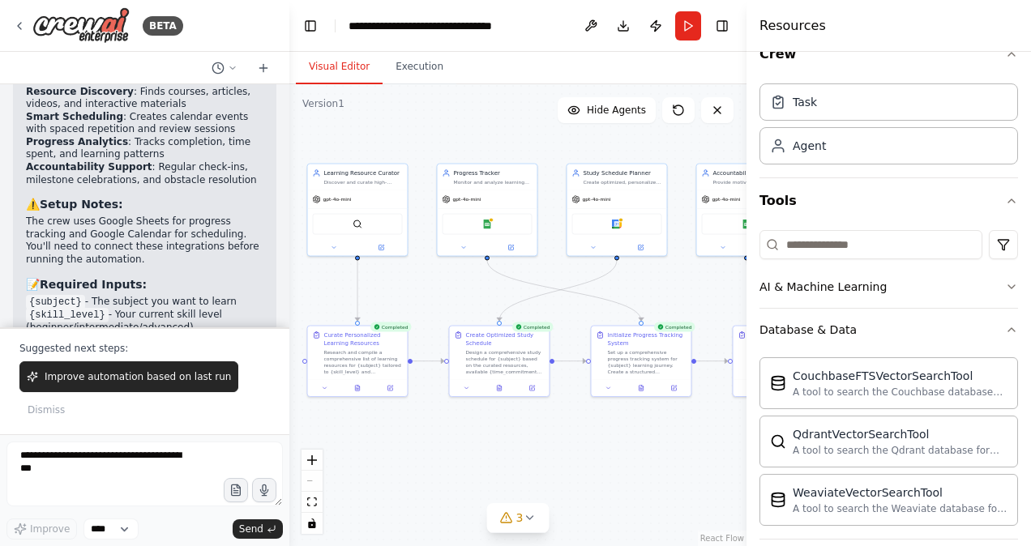
drag, startPoint x: 869, startPoint y: 465, endPoint x: 746, endPoint y: 465, distance: 122.4
click at [746, 465] on div at bounding box center [749, 273] width 6 height 546
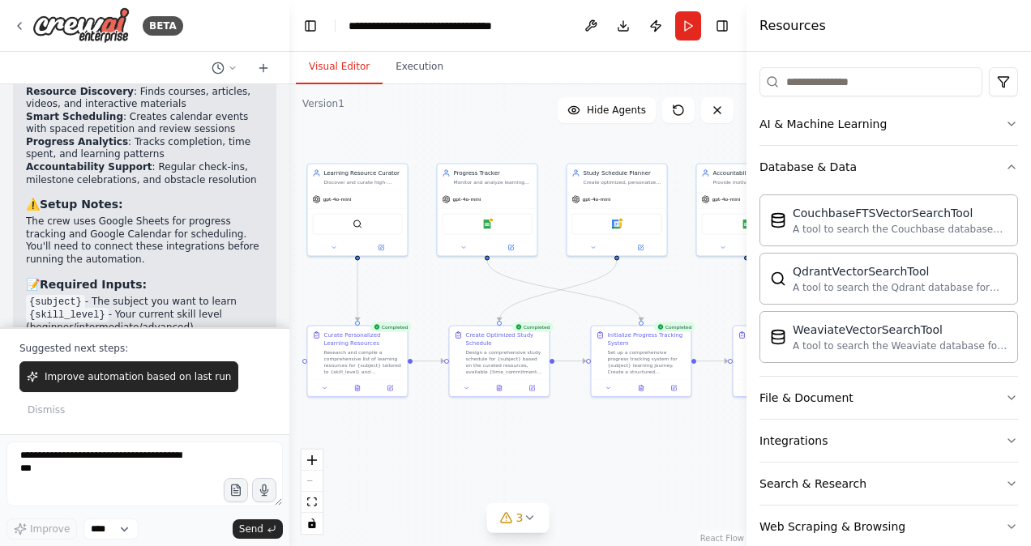
scroll to position [213, 0]
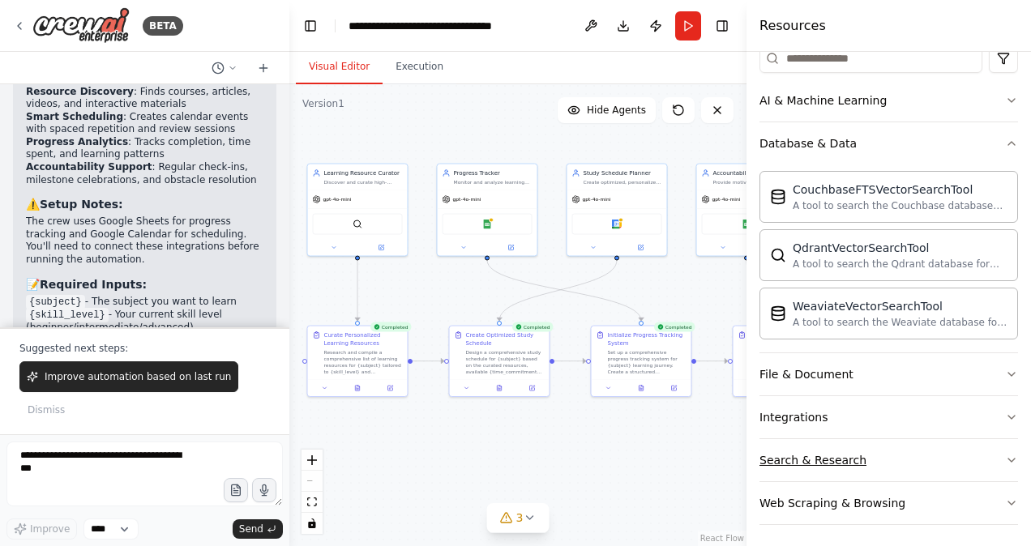
click at [1005, 459] on icon "button" at bounding box center [1011, 460] width 13 height 13
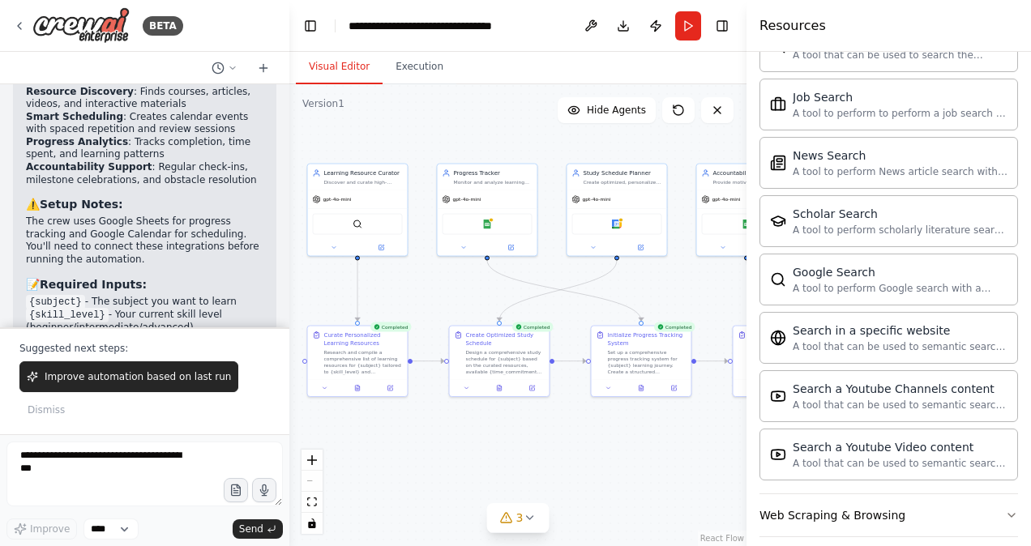
scroll to position [1036, 0]
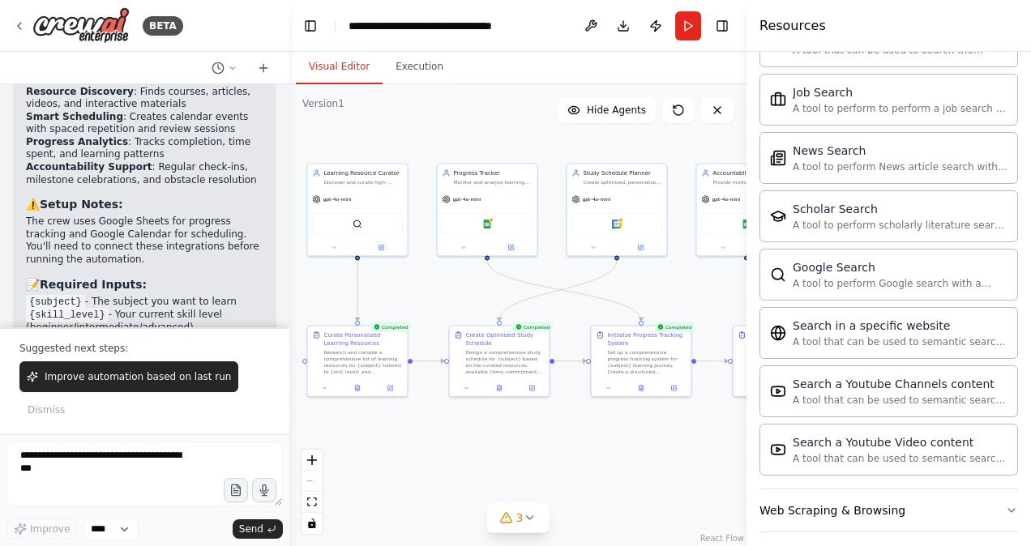
click at [651, 444] on div ".deletable-edge-delete-btn { width: 20px; height: 20px; border: 0px solid #ffff…" at bounding box center [517, 315] width 457 height 462
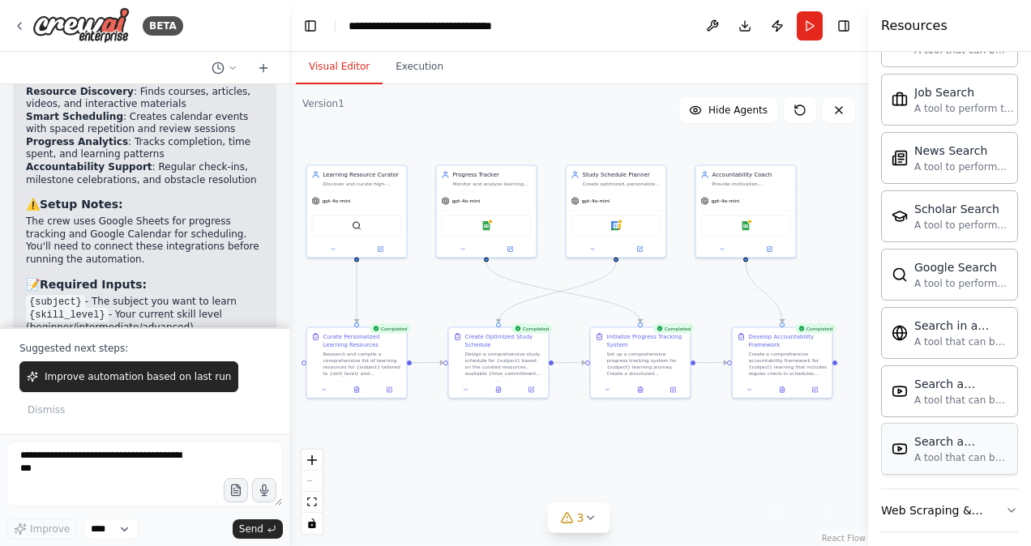
drag, startPoint x: 746, startPoint y: 454, endPoint x: 1004, endPoint y: 454, distance: 257.7
click at [1004, 454] on div "Resources Crew Task Agent Tools AI & Machine Learning Database & Data Couchbase…" at bounding box center [949, 273] width 163 height 546
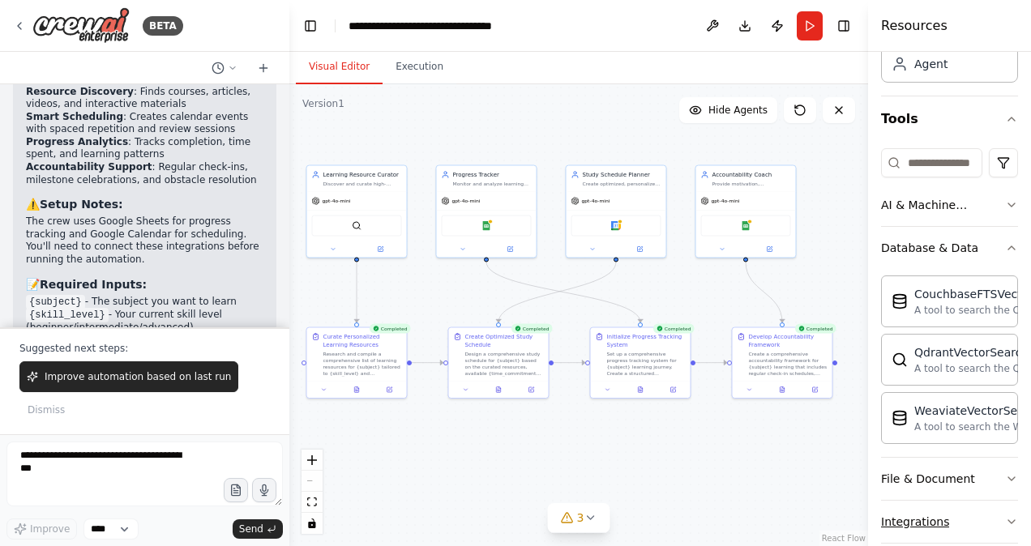
scroll to position [0, 0]
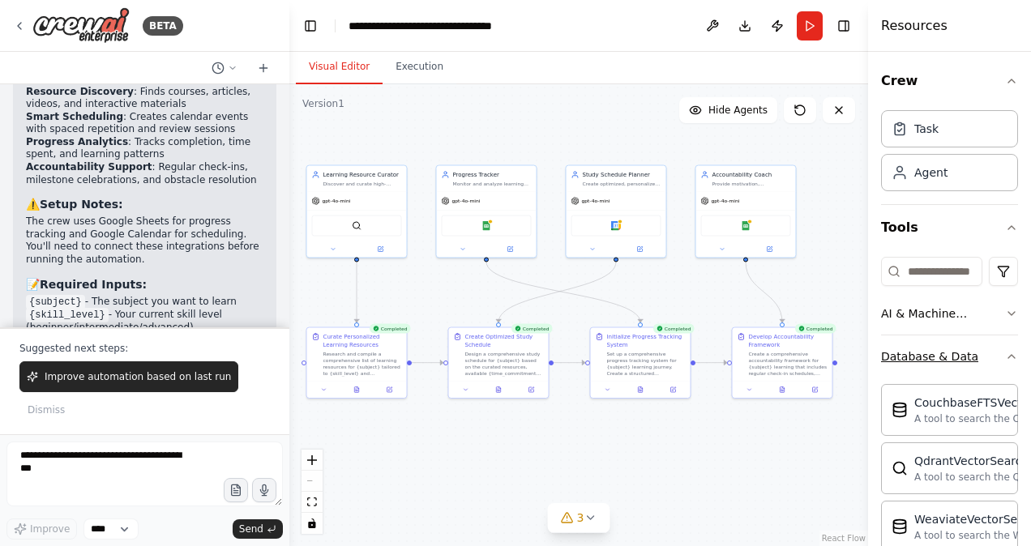
click at [1008, 355] on icon "button" at bounding box center [1011, 356] width 6 height 3
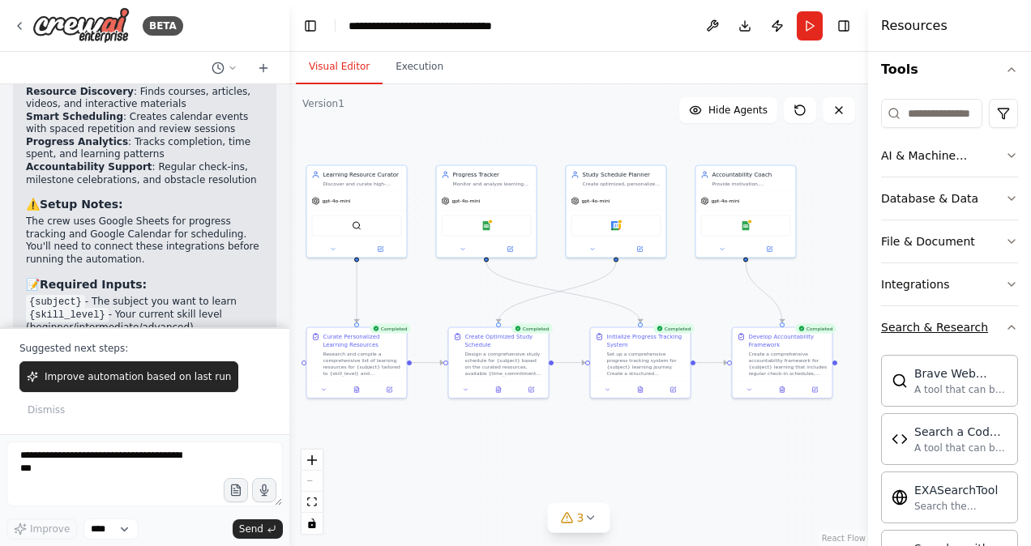
scroll to position [162, 0]
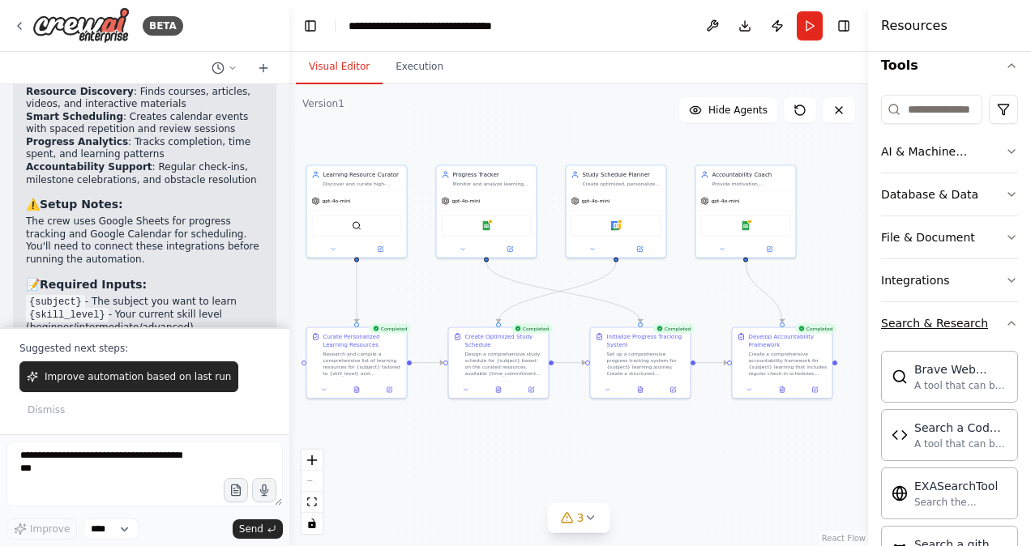
click at [1008, 322] on icon "button" at bounding box center [1011, 323] width 6 height 3
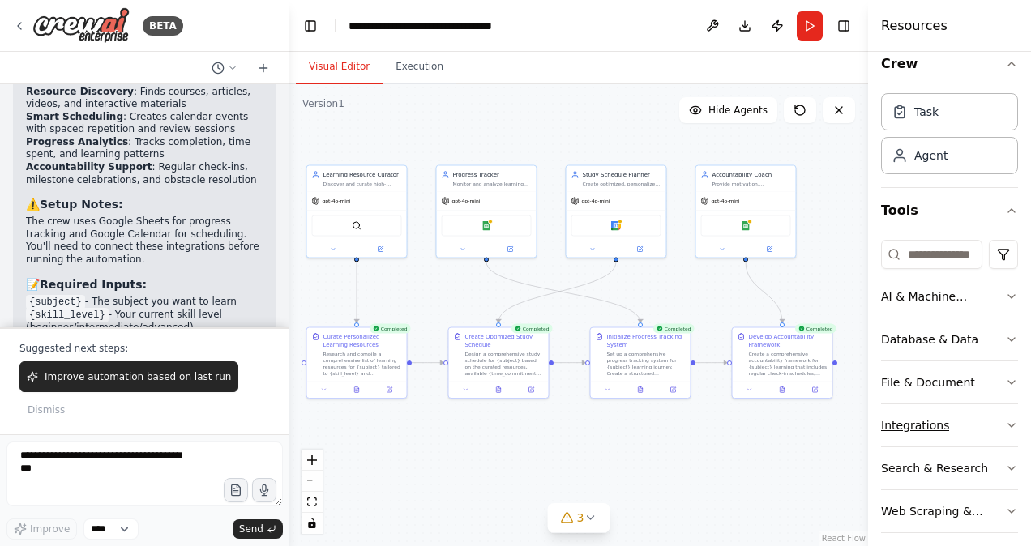
scroll to position [27, 0]
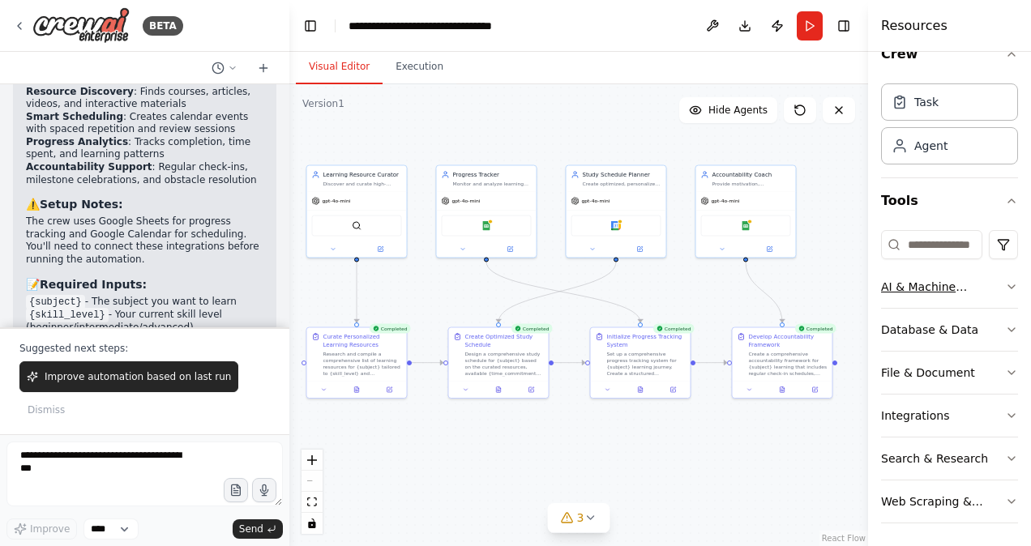
click at [943, 286] on div "AI & Machine Learning" at bounding box center [943, 287] width 124 height 16
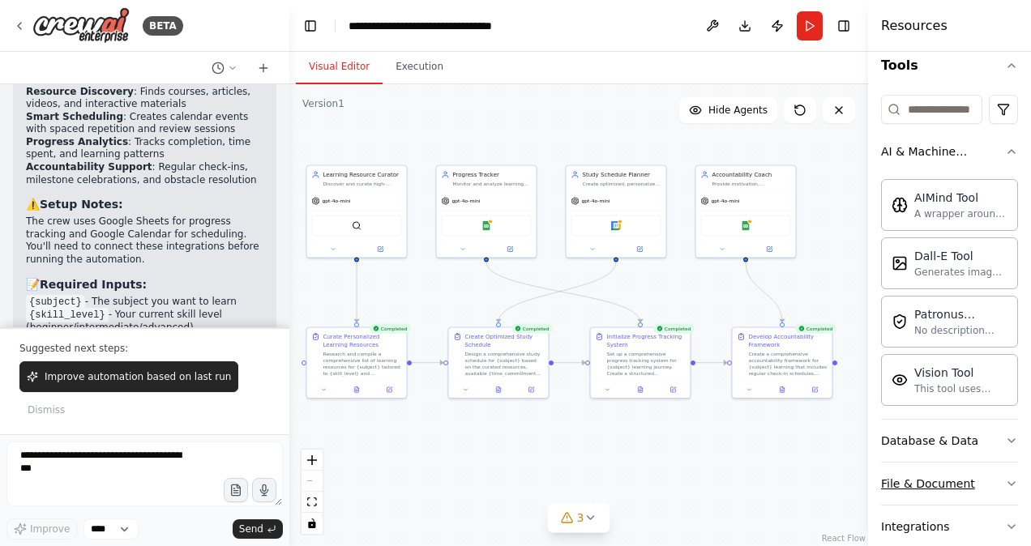
scroll to position [0, 0]
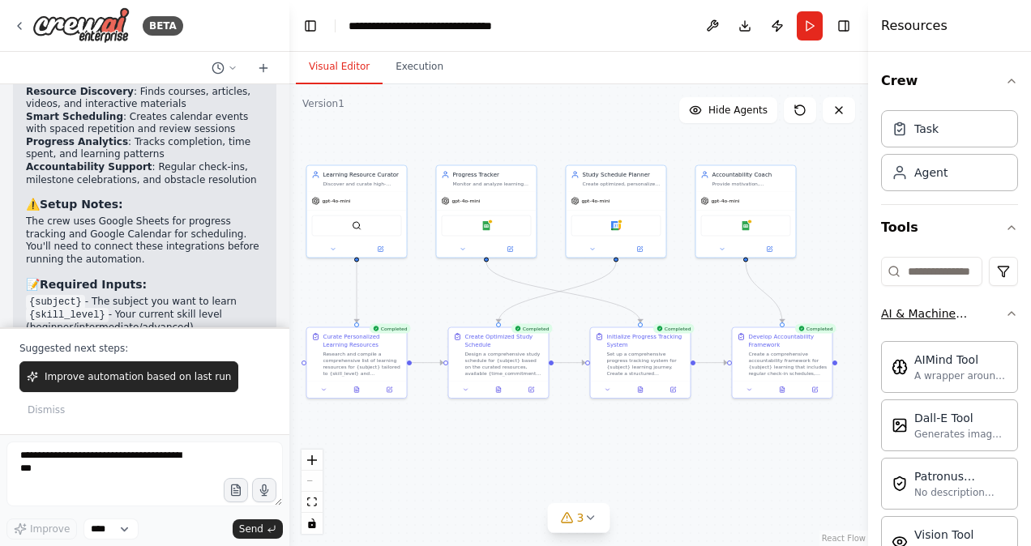
click at [992, 313] on div "AI & Machine Learning" at bounding box center [943, 314] width 124 height 16
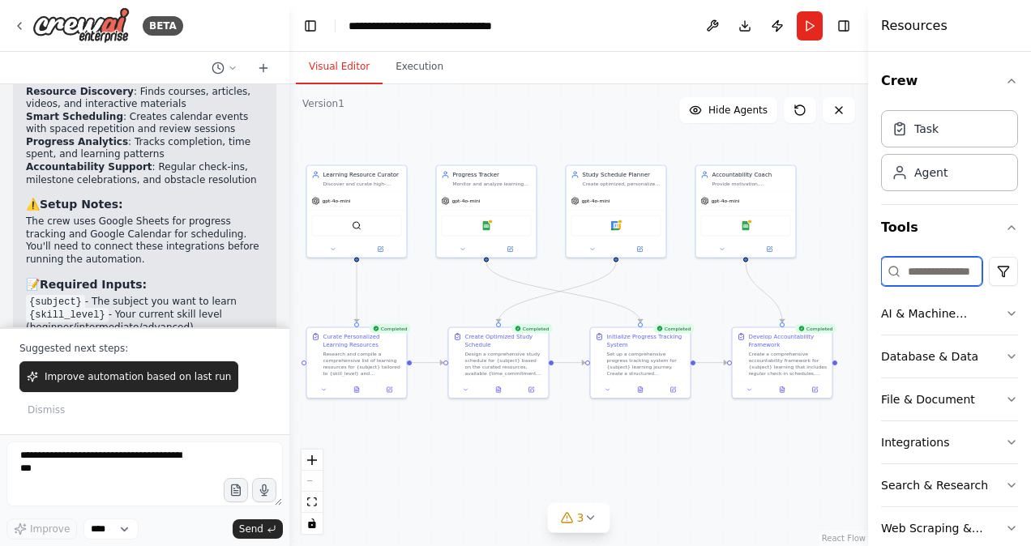
click at [940, 266] on input at bounding box center [931, 271] width 101 height 29
click at [992, 227] on button "Tools" at bounding box center [949, 227] width 137 height 45
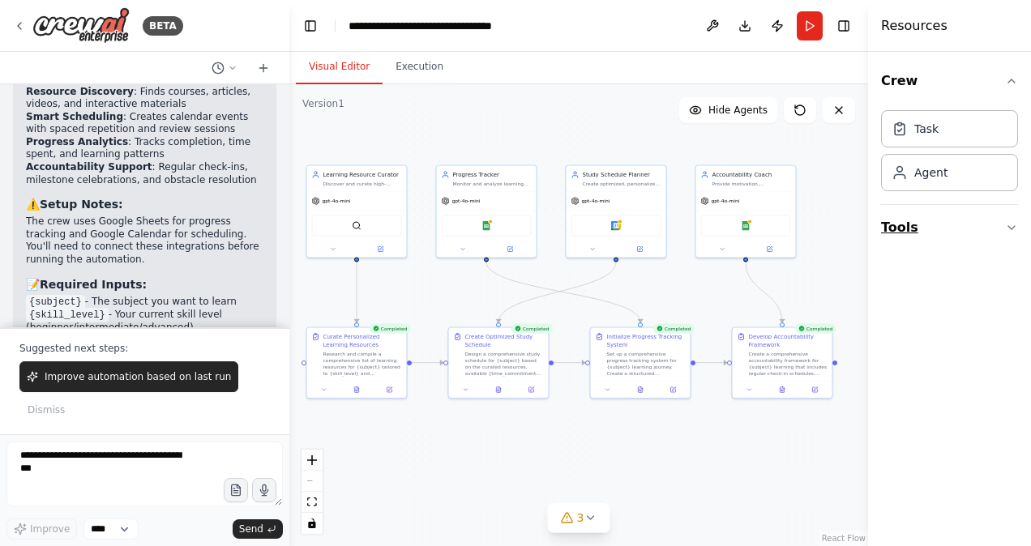
click at [1011, 226] on icon "button" at bounding box center [1011, 227] width 13 height 13
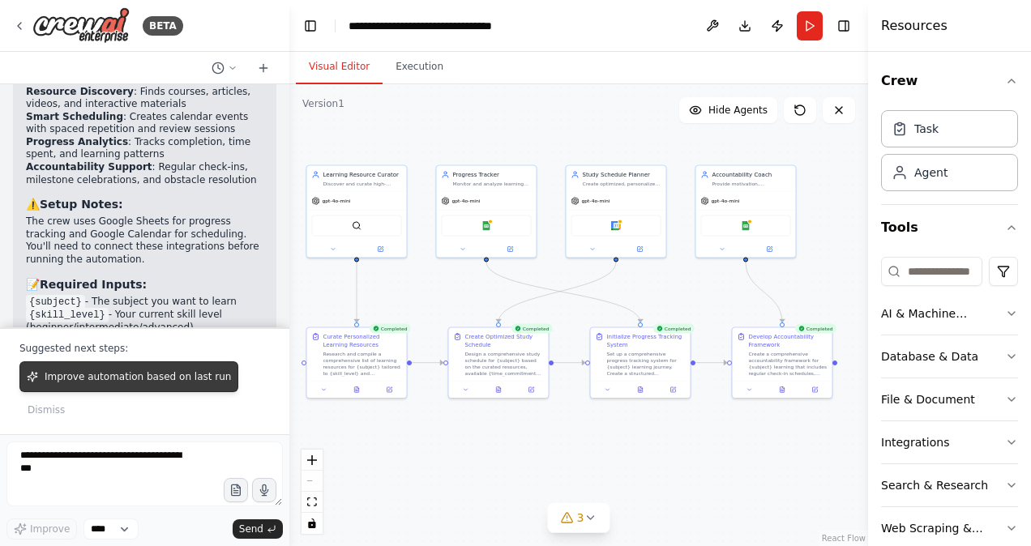
click at [126, 386] on button "Improve automation based on last run" at bounding box center [128, 376] width 219 height 31
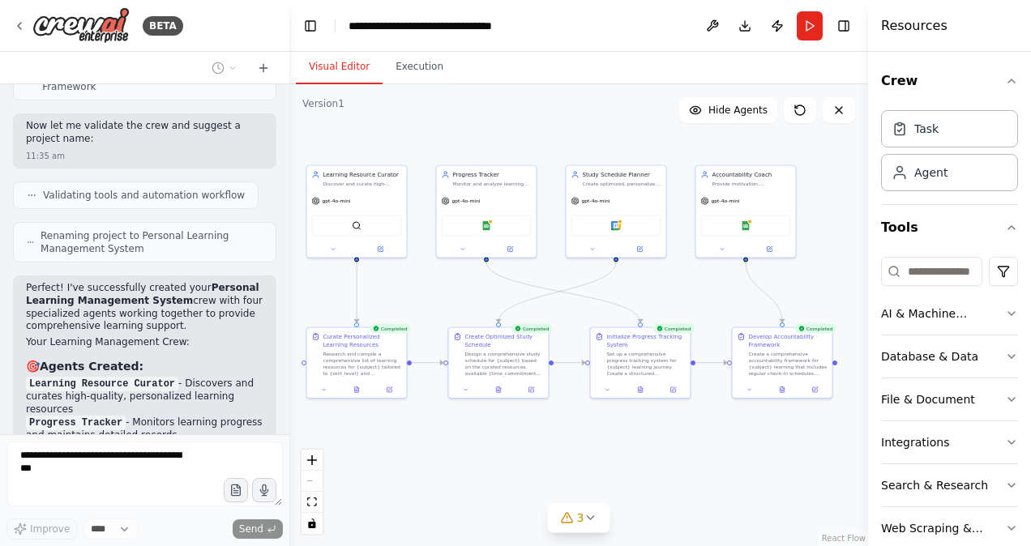
scroll to position [1600, 0]
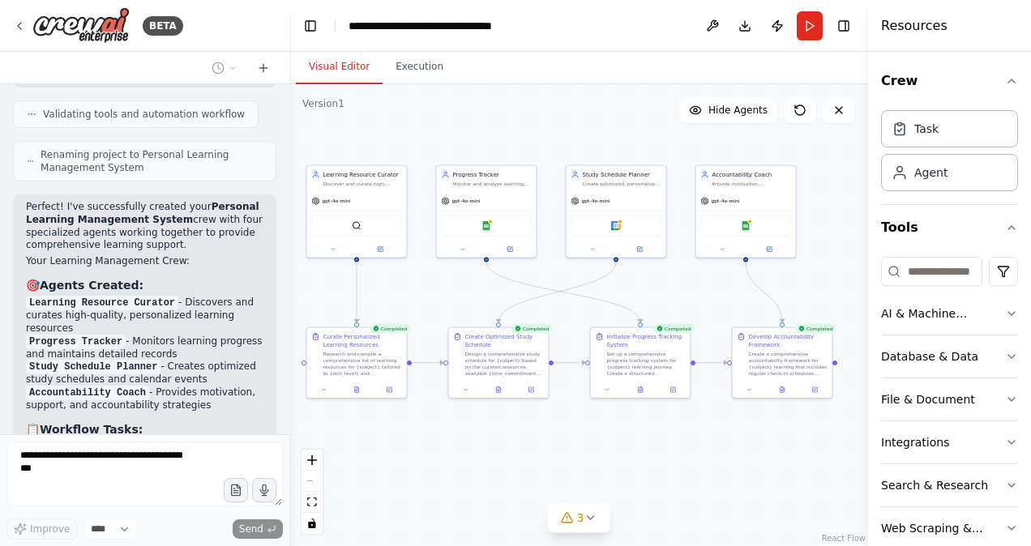
drag, startPoint x: 170, startPoint y: 224, endPoint x: 247, endPoint y: 333, distance: 133.8
click at [247, 333] on ol "Learning Resource Curator - Discovers and curates high-quality, personalized le…" at bounding box center [144, 354] width 237 height 115
drag, startPoint x: 247, startPoint y: 333, endPoint x: 192, endPoint y: 340, distance: 55.6
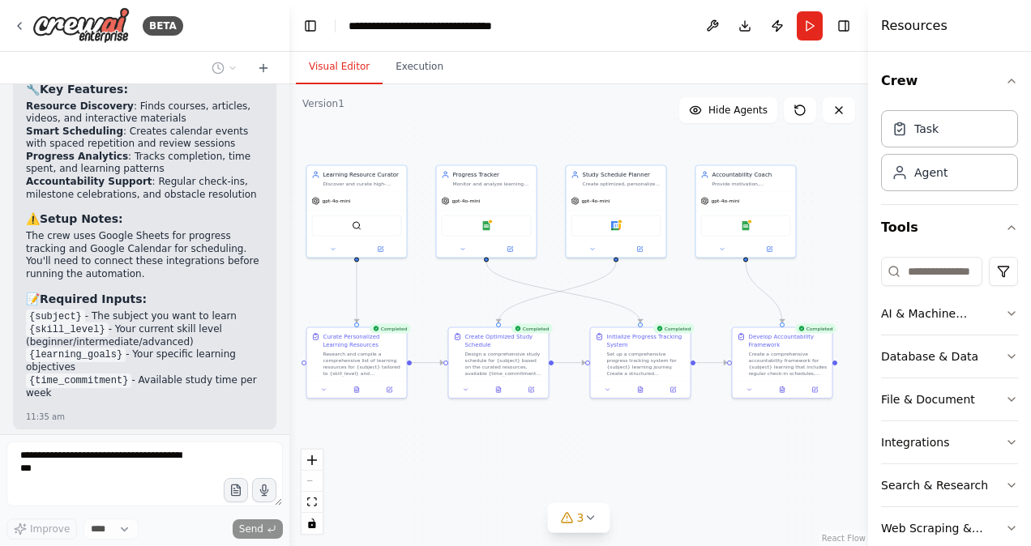
scroll to position [2167, 0]
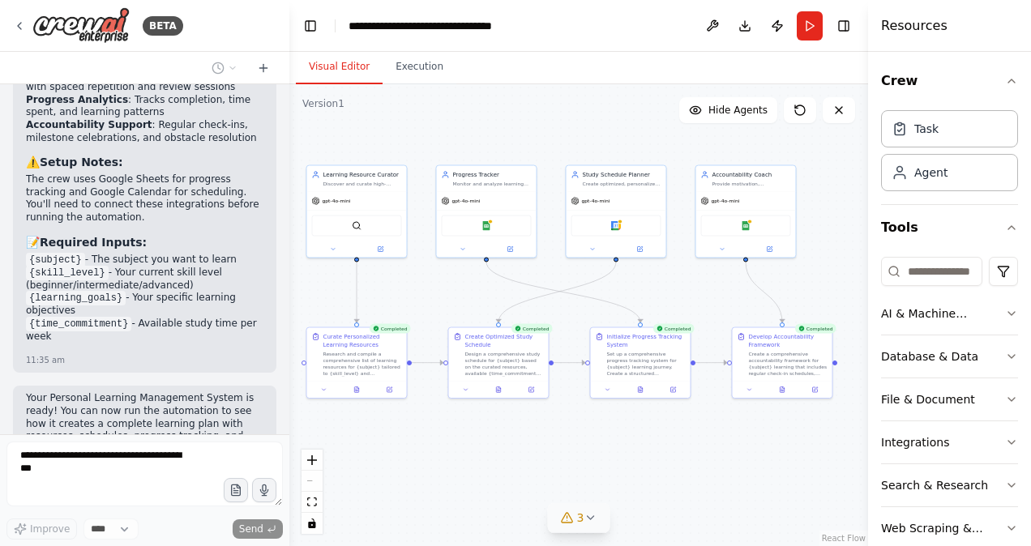
click at [588, 517] on icon at bounding box center [590, 517] width 13 height 13
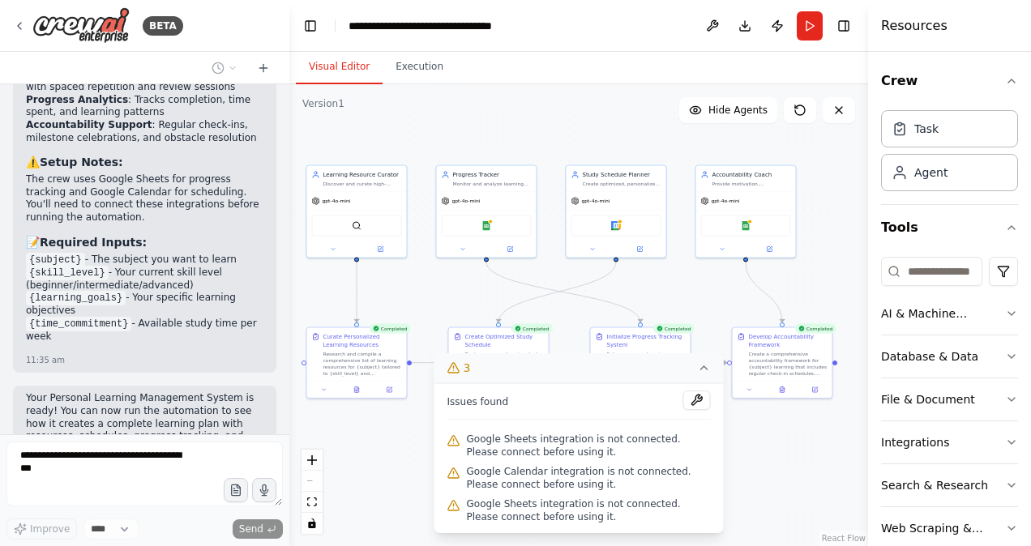
click at [767, 451] on div ".deletable-edge-delete-btn { width: 20px; height: 20px; border: 0px solid #ffff…" at bounding box center [578, 315] width 579 height 462
click at [709, 366] on icon at bounding box center [704, 367] width 13 height 13
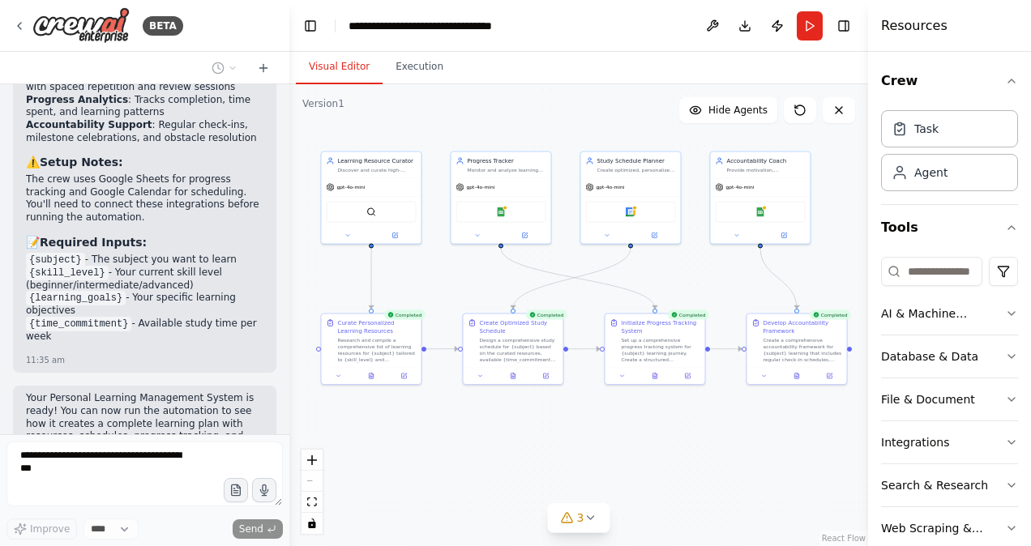
drag, startPoint x: 563, startPoint y: 464, endPoint x: 578, endPoint y: 451, distance: 20.1
click at [578, 451] on div ".deletable-edge-delete-btn { width: 20px; height: 20px; border: 0px solid #ffff…" at bounding box center [578, 315] width 579 height 462
click at [402, 321] on div "Curate Personalized Learning Resources" at bounding box center [377, 326] width 79 height 16
click at [445, 436] on div ".deletable-edge-delete-btn { width: 20px; height: 20px; border: 0px solid #ffff…" at bounding box center [578, 315] width 579 height 462
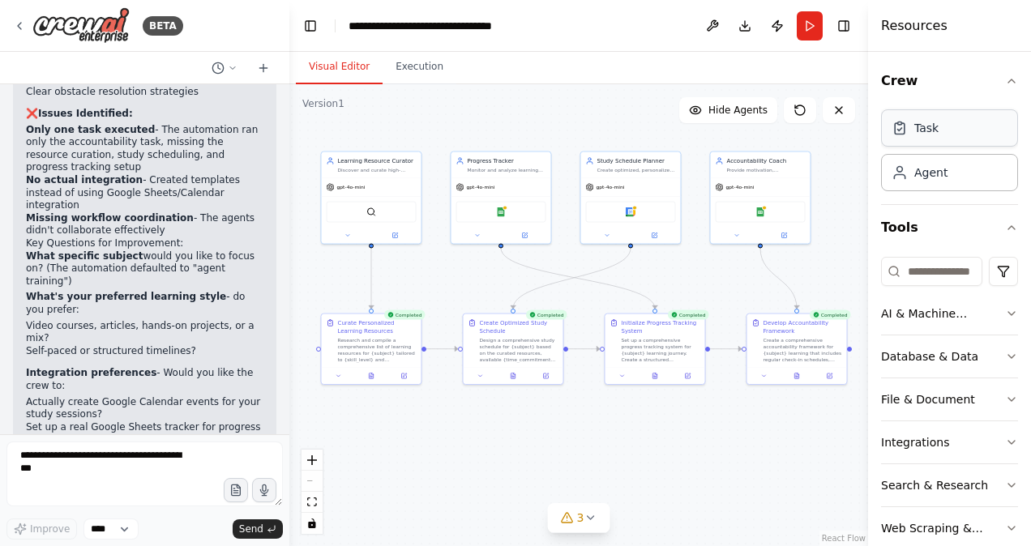
click at [917, 125] on div "Task" at bounding box center [926, 128] width 24 height 16
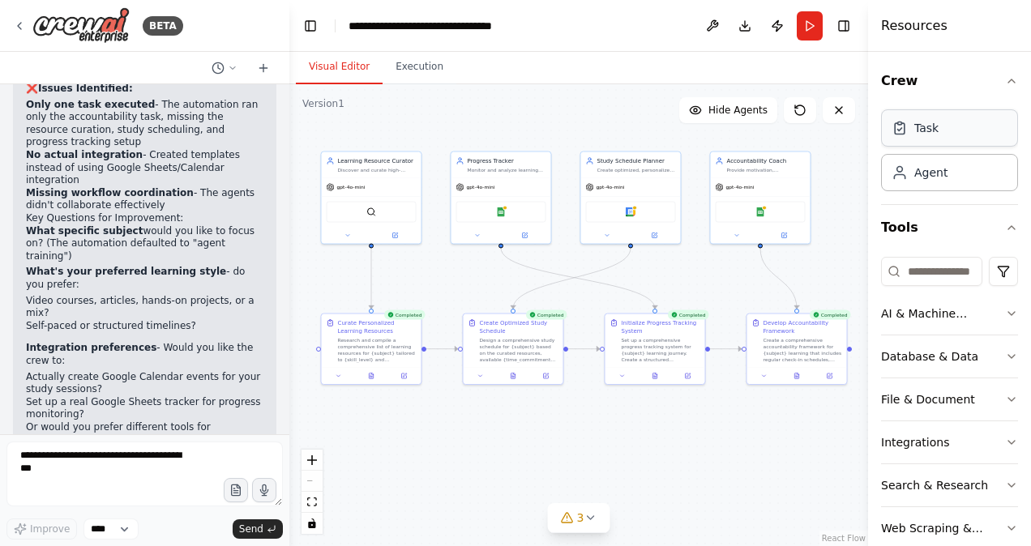
scroll to position [2819, 0]
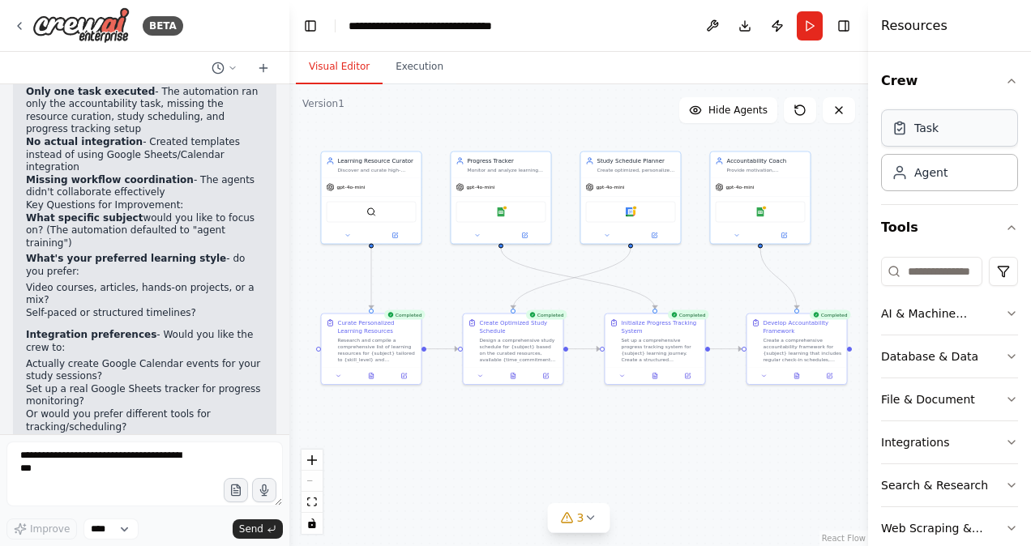
click at [918, 139] on div "Task" at bounding box center [949, 127] width 137 height 37
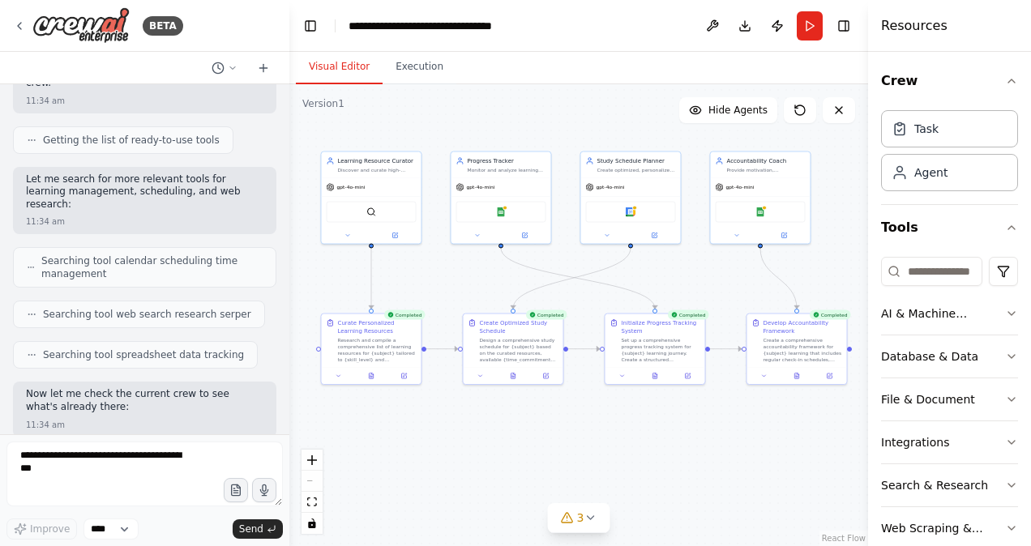
scroll to position [0, 0]
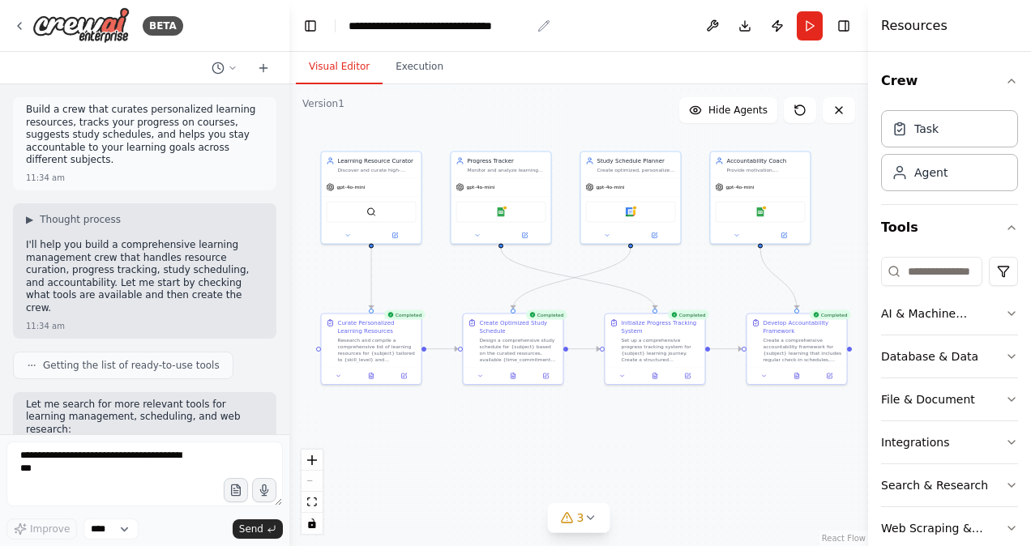
click at [467, 28] on div "**********" at bounding box center [439, 26] width 182 height 16
